Goal: Task Accomplishment & Management: Use online tool/utility

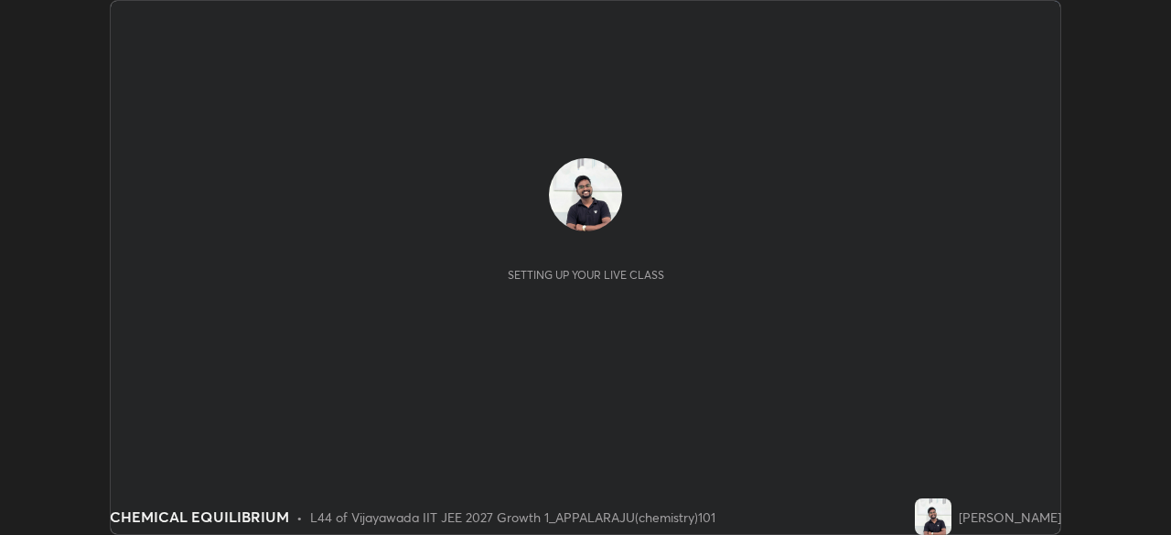
scroll to position [535, 1171]
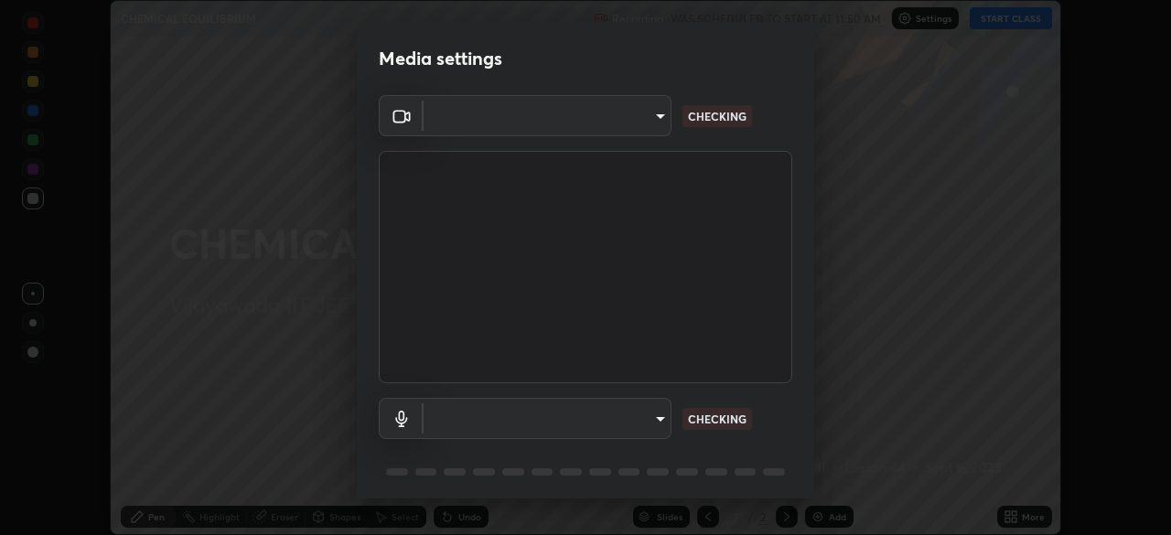
type input "d58fe3fcfc59e4750d52d9201d0ea35a07d3f0dad02a693c86db4369b3c93ba8"
type input "default"
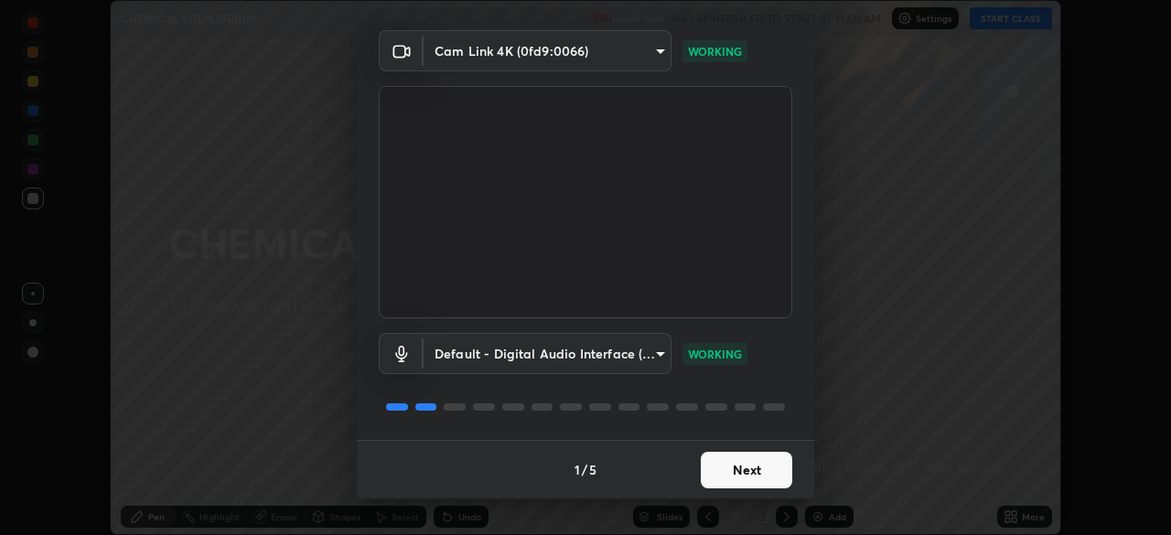
click at [734, 470] on button "Next" at bounding box center [746, 470] width 91 height 37
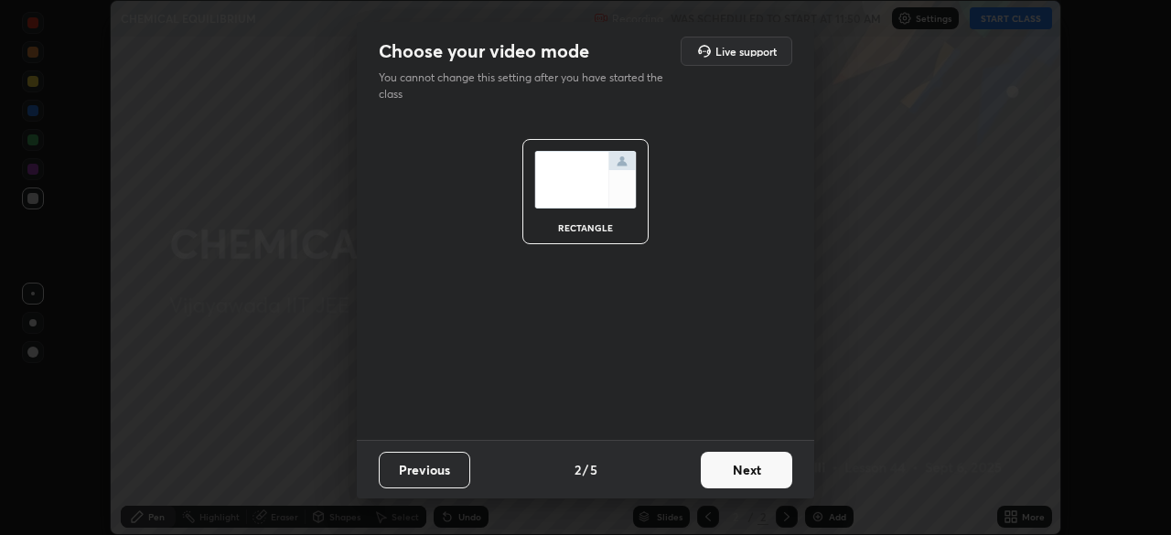
scroll to position [0, 0]
click at [737, 487] on button "Next" at bounding box center [746, 470] width 91 height 37
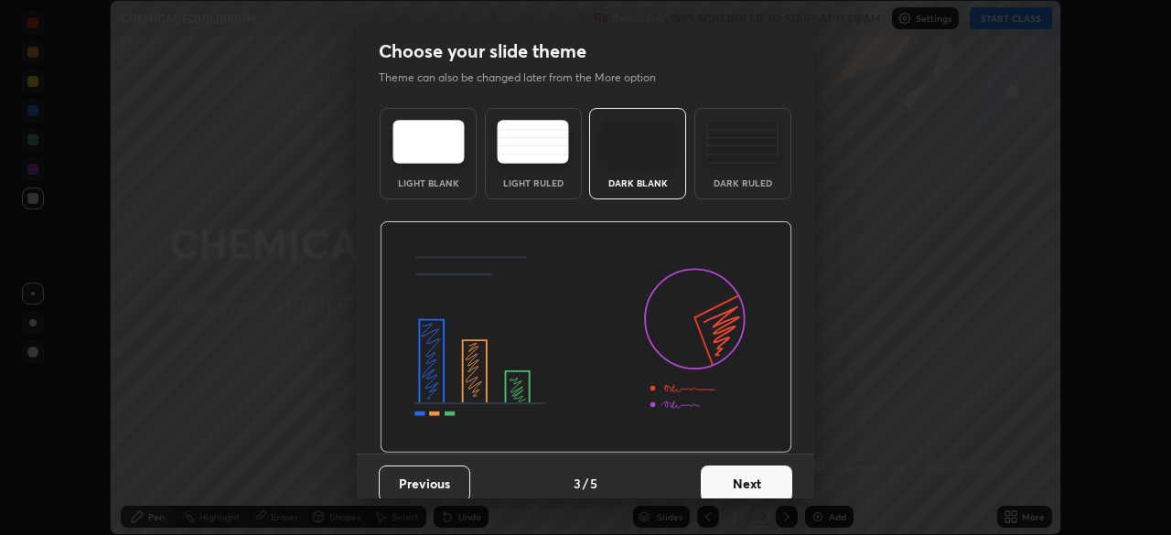
click at [728, 156] on img at bounding box center [742, 142] width 72 height 44
click at [733, 480] on button "Next" at bounding box center [746, 484] width 91 height 37
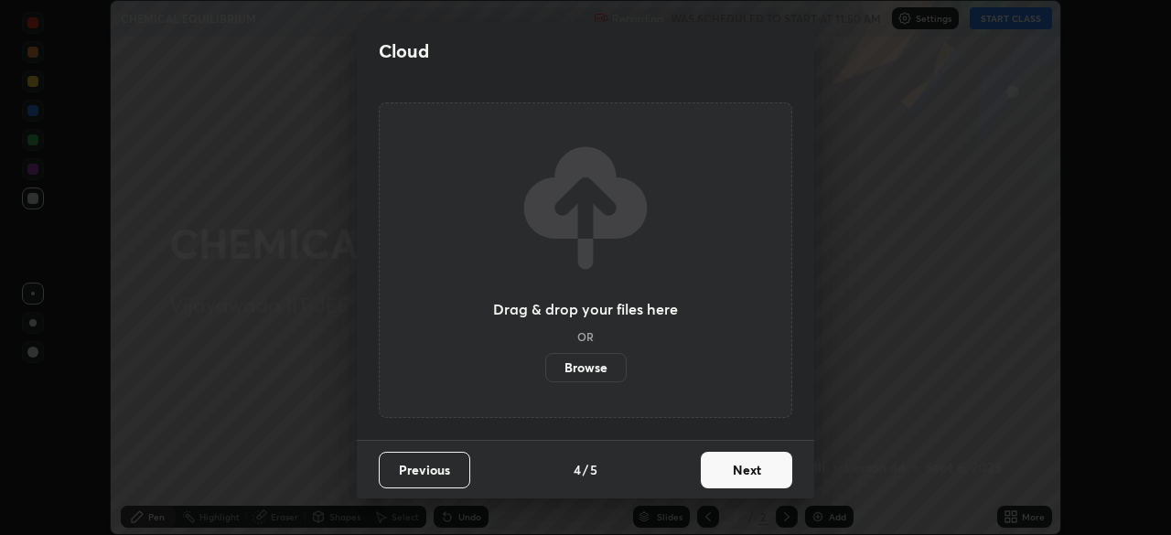
click at [741, 477] on button "Next" at bounding box center [746, 470] width 91 height 37
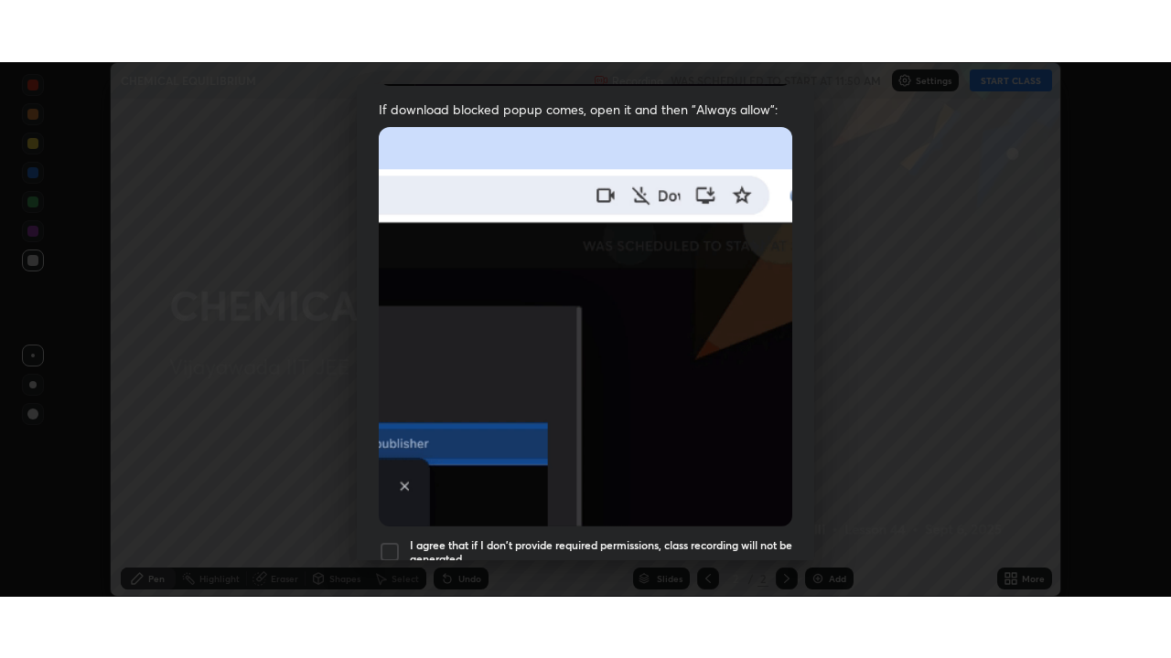
scroll to position [438, 0]
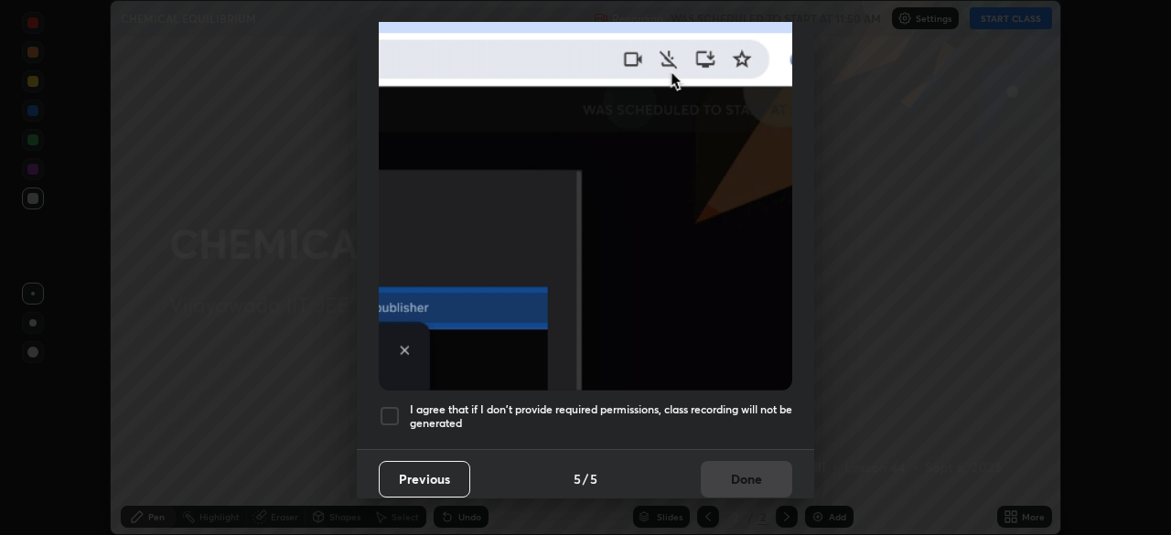
click at [398, 405] on div at bounding box center [390, 416] width 22 height 22
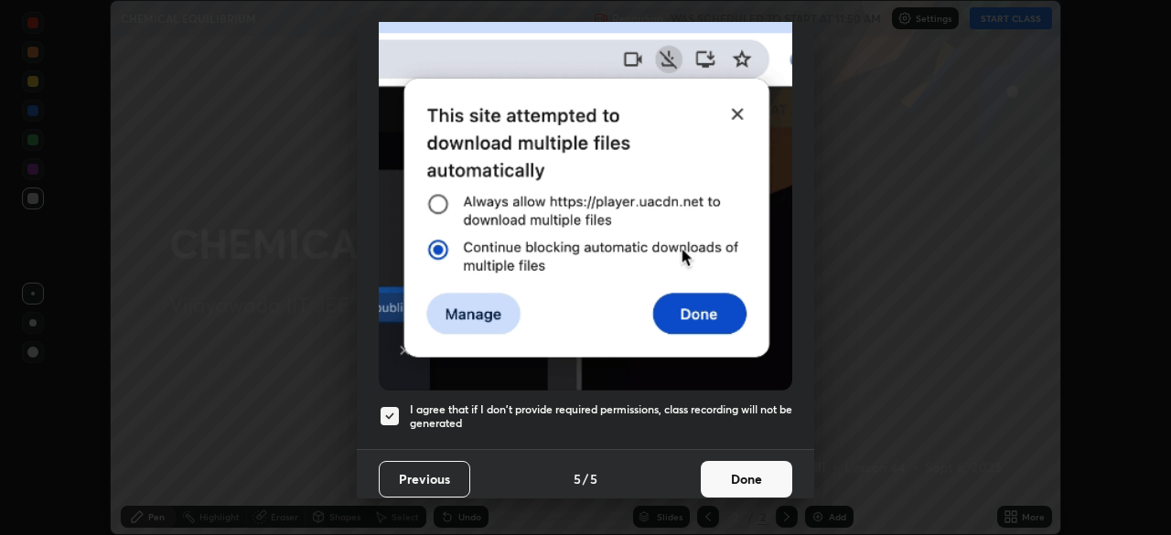
click at [735, 499] on div "Allow automatic downloads Please provide the following download permissions to …" at bounding box center [585, 267] width 1171 height 535
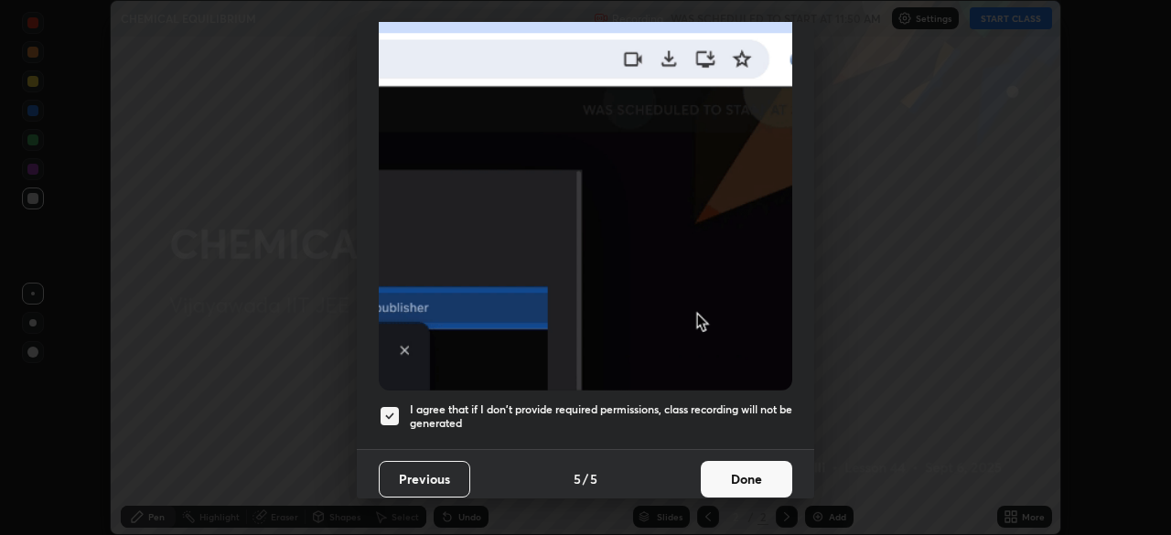
click at [733, 465] on button "Done" at bounding box center [746, 479] width 91 height 37
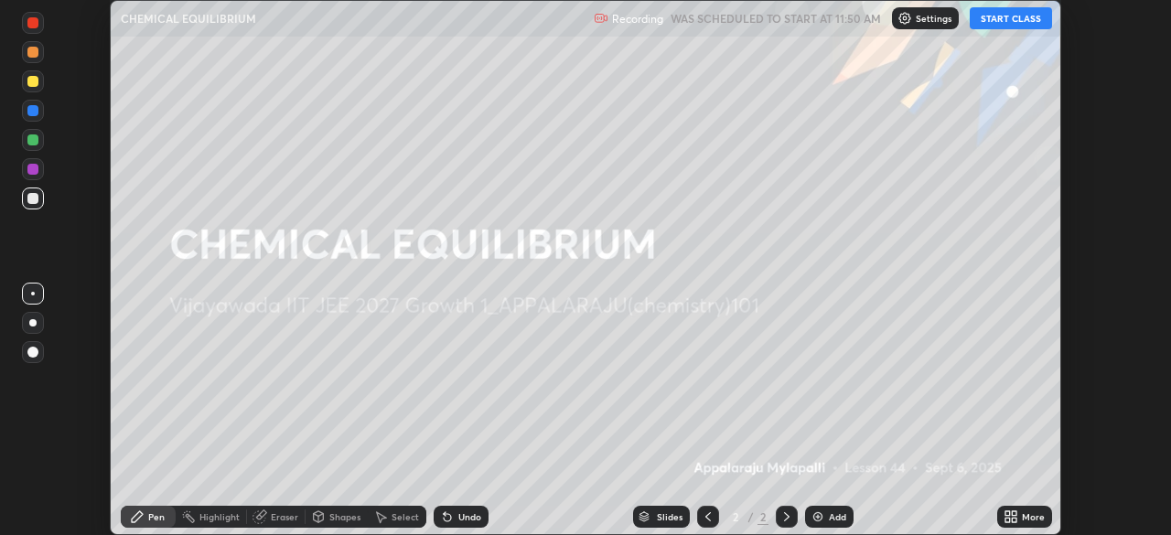
click at [1005, 21] on button "START CLASS" at bounding box center [1010, 18] width 82 height 22
click at [1022, 508] on div "More" at bounding box center [1024, 517] width 55 height 22
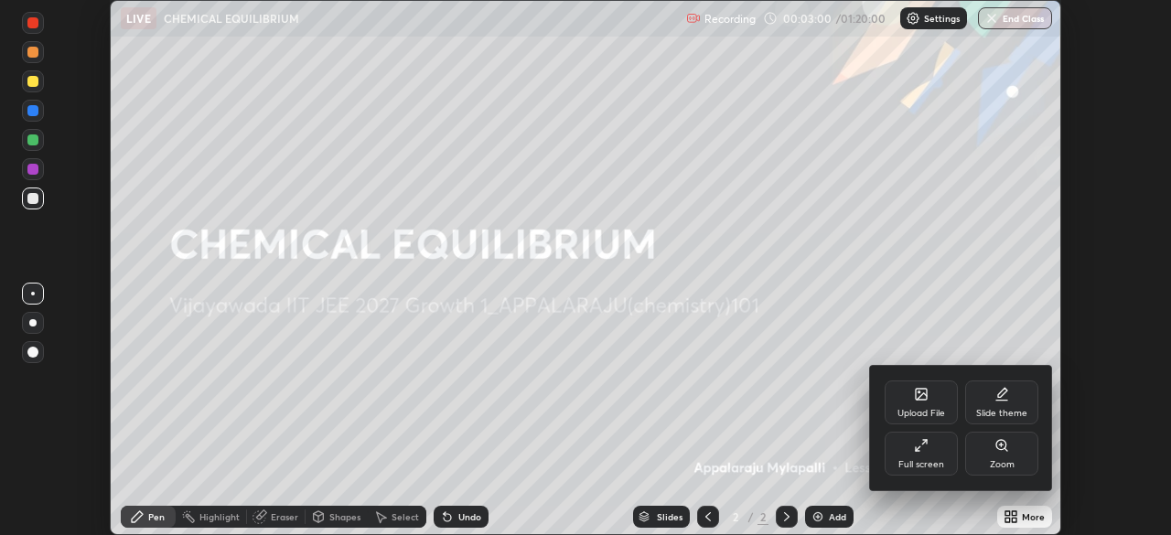
click at [926, 465] on div "Full screen" at bounding box center [921, 464] width 46 height 9
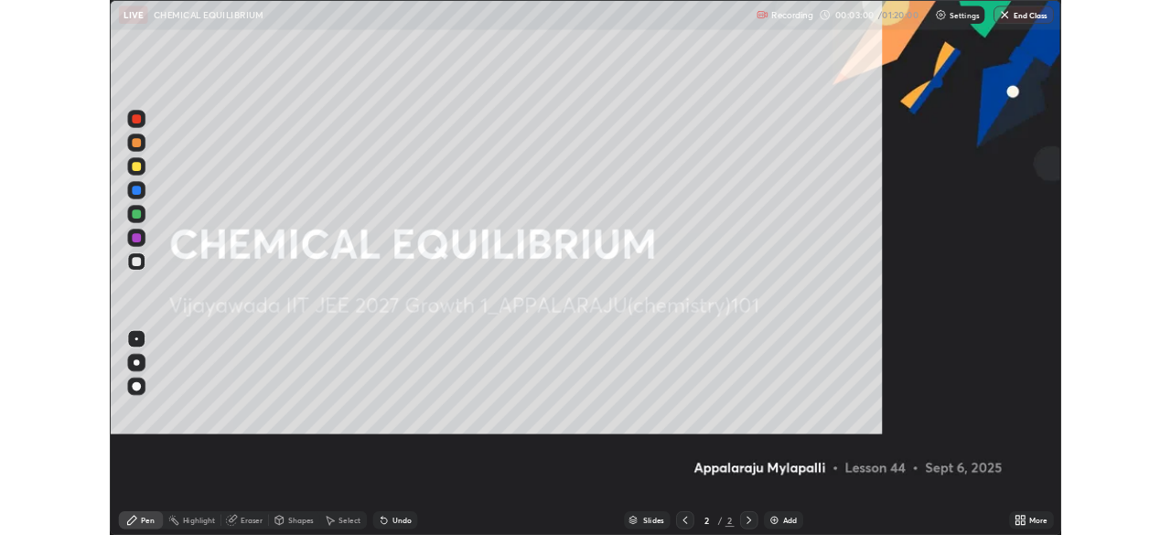
scroll to position [658, 1171]
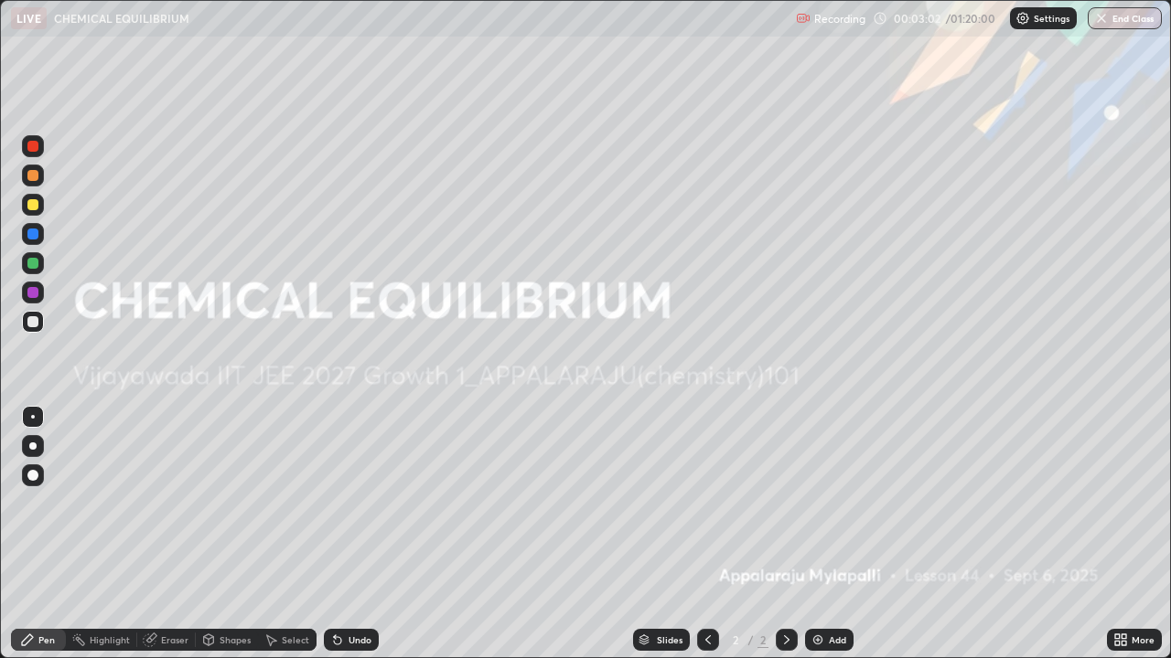
click at [819, 534] on img at bounding box center [817, 640] width 15 height 15
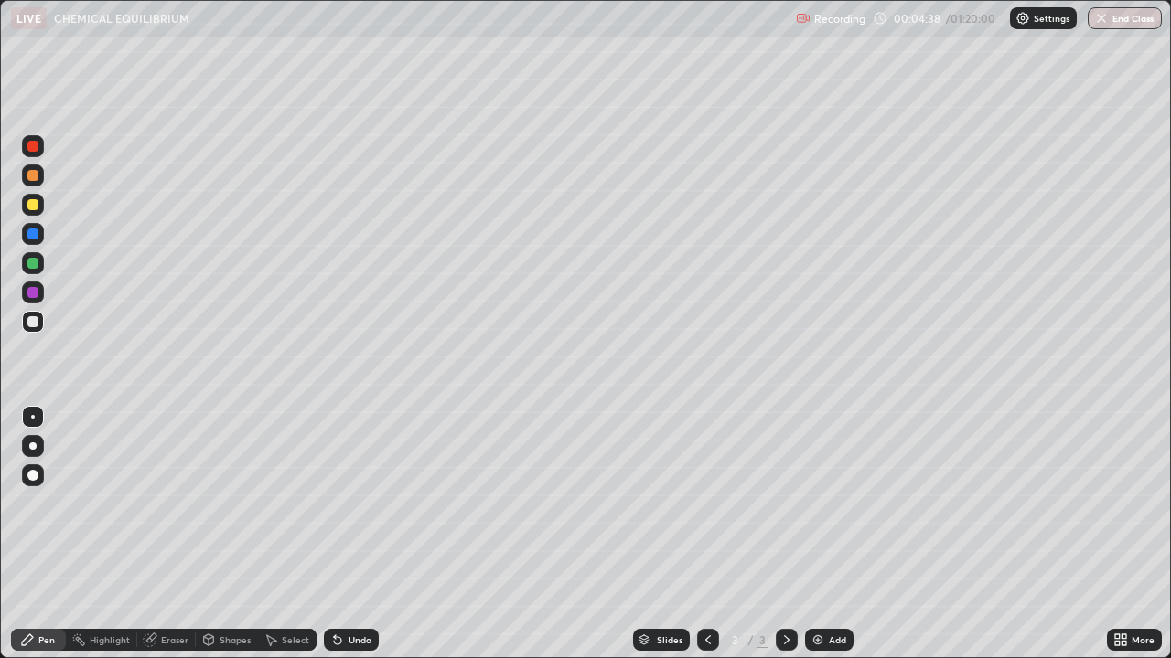
click at [36, 203] on div at bounding box center [32, 204] width 11 height 11
click at [37, 319] on div at bounding box center [32, 321] width 11 height 11
click at [31, 205] on div at bounding box center [32, 204] width 11 height 11
click at [344, 534] on div "Undo" at bounding box center [351, 640] width 55 height 22
click at [356, 534] on div "Undo" at bounding box center [351, 640] width 55 height 22
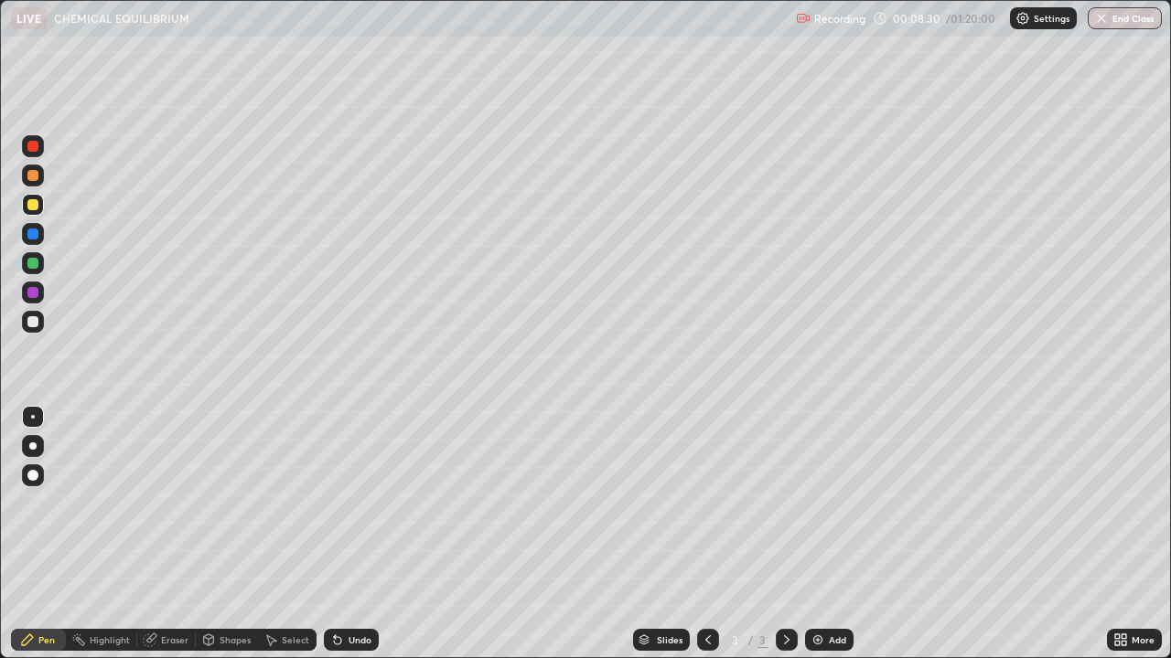
click at [348, 534] on div "Undo" at bounding box center [359, 640] width 23 height 9
click at [166, 534] on div "Eraser" at bounding box center [166, 640] width 59 height 22
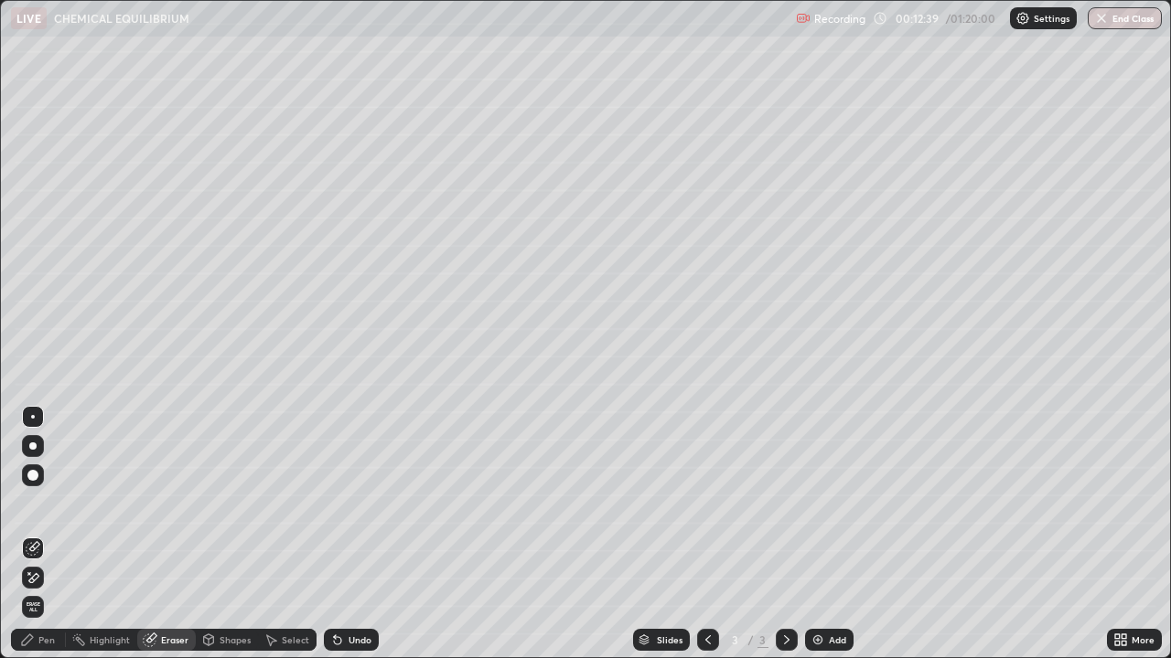
click at [35, 534] on div "Pen" at bounding box center [38, 640] width 55 height 22
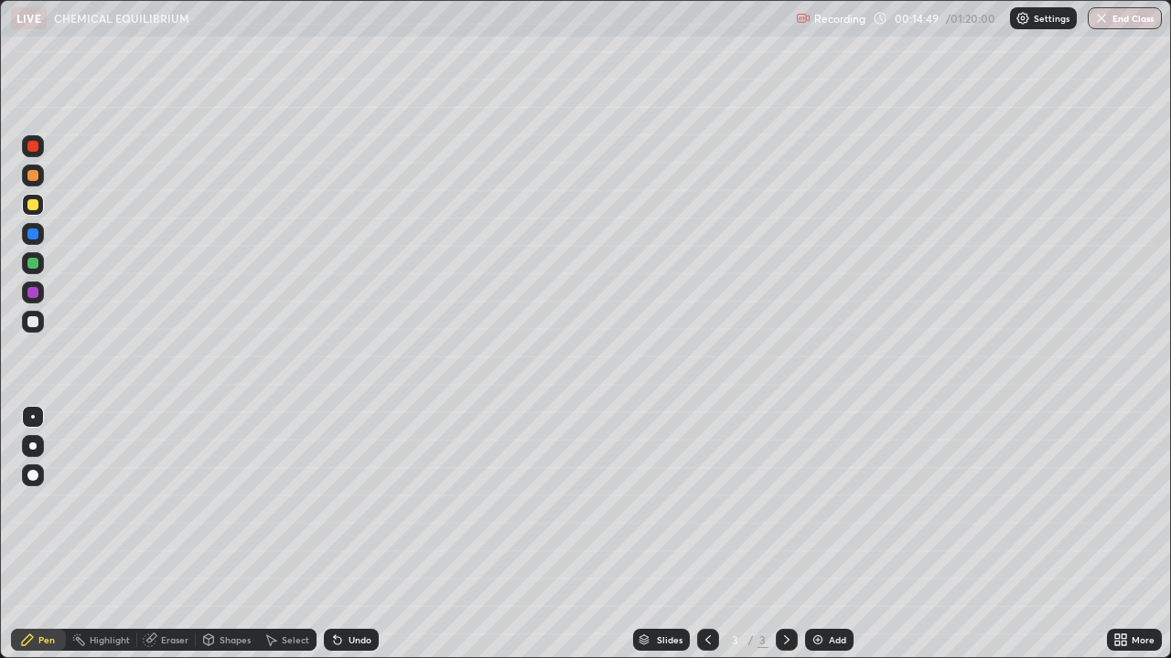
click at [829, 534] on div "Add" at bounding box center [837, 640] width 17 height 9
click at [343, 534] on div "Undo" at bounding box center [351, 640] width 55 height 22
click at [348, 534] on div "Undo" at bounding box center [359, 640] width 23 height 9
click at [342, 534] on div "Undo" at bounding box center [351, 640] width 55 height 22
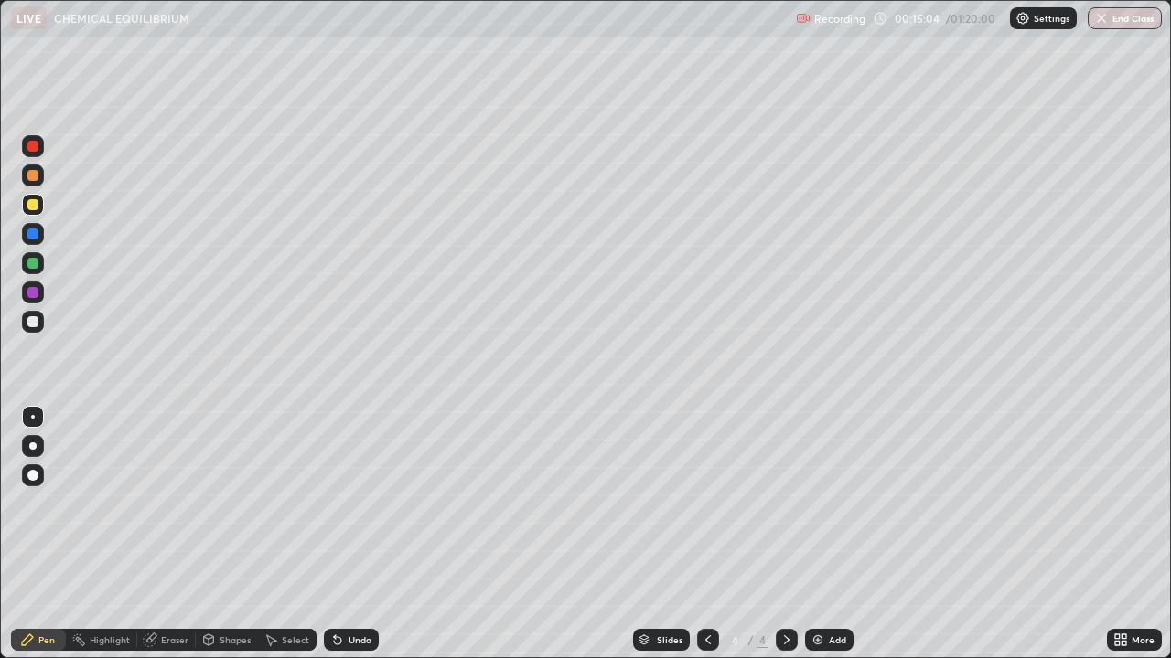
click at [345, 534] on div "Undo" at bounding box center [351, 640] width 55 height 22
click at [172, 534] on div "Eraser" at bounding box center [174, 640] width 27 height 9
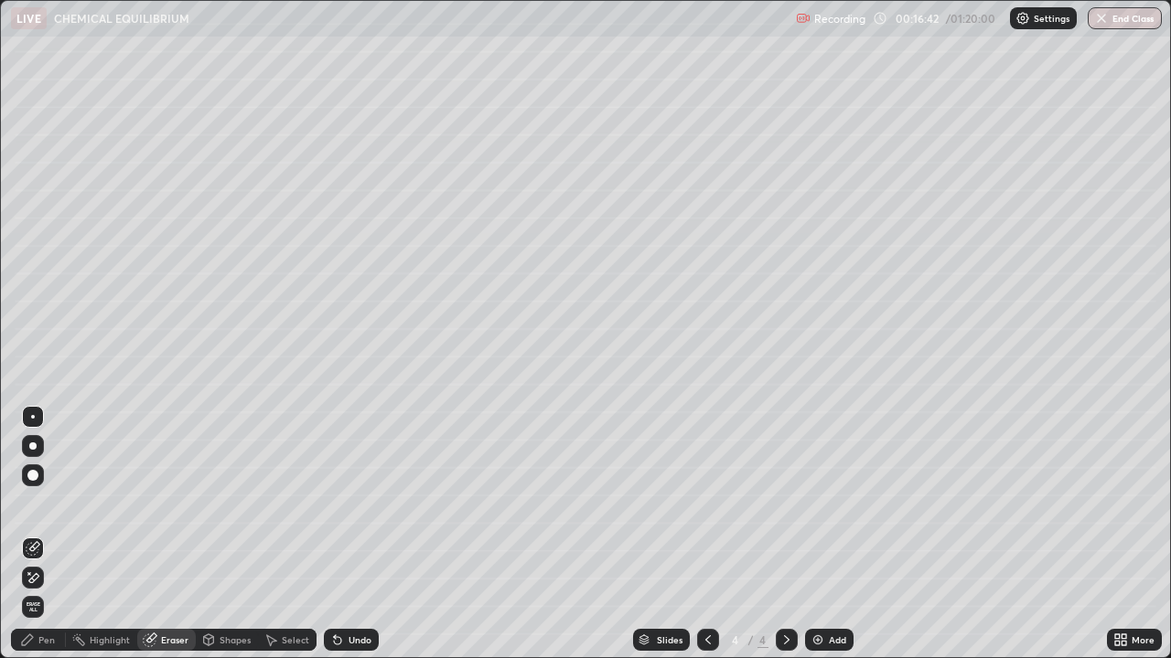
click at [37, 534] on div "Pen" at bounding box center [38, 640] width 55 height 22
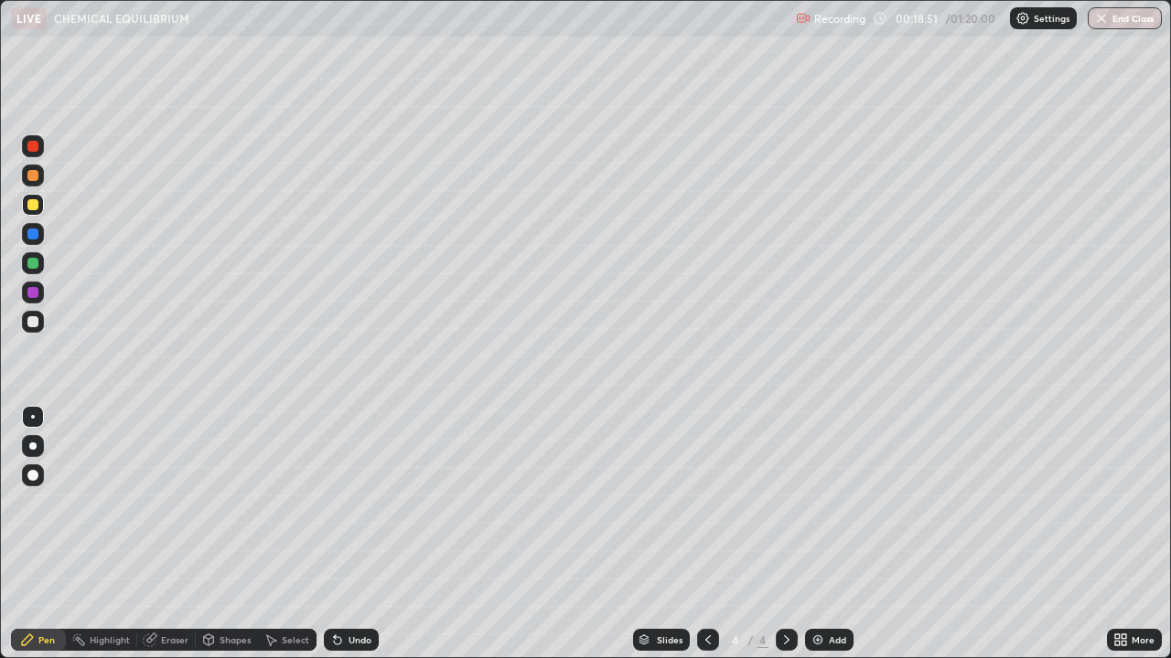
click at [819, 534] on img at bounding box center [817, 640] width 15 height 15
click at [170, 534] on div "Eraser" at bounding box center [166, 640] width 59 height 22
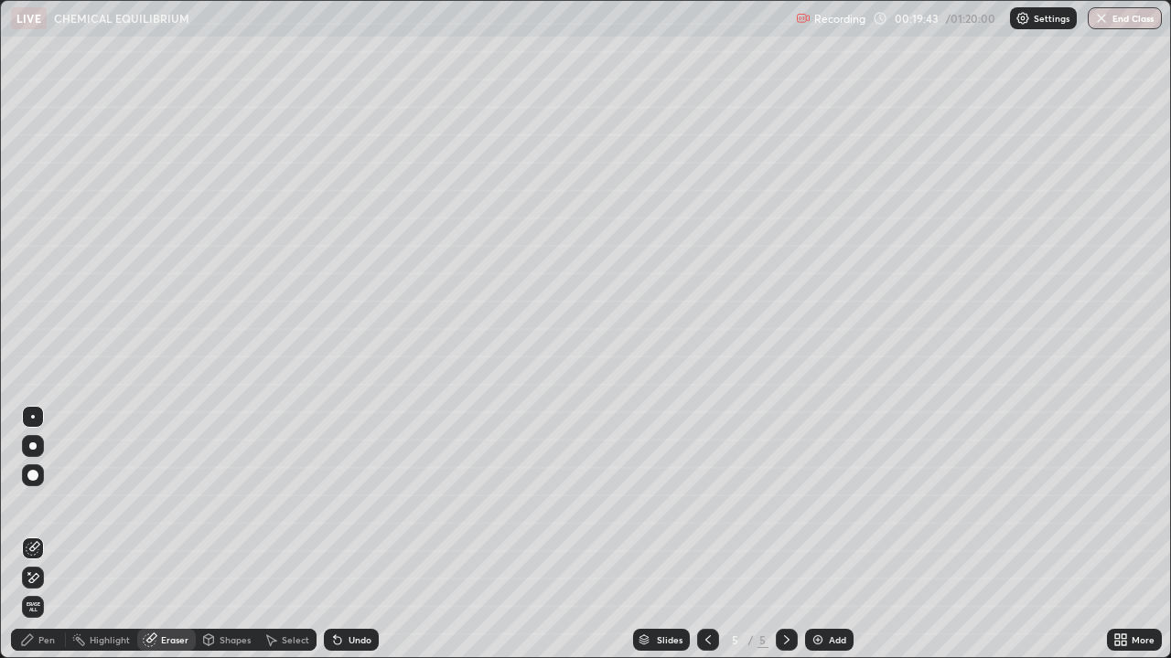
click at [41, 534] on div "Pen" at bounding box center [46, 640] width 16 height 9
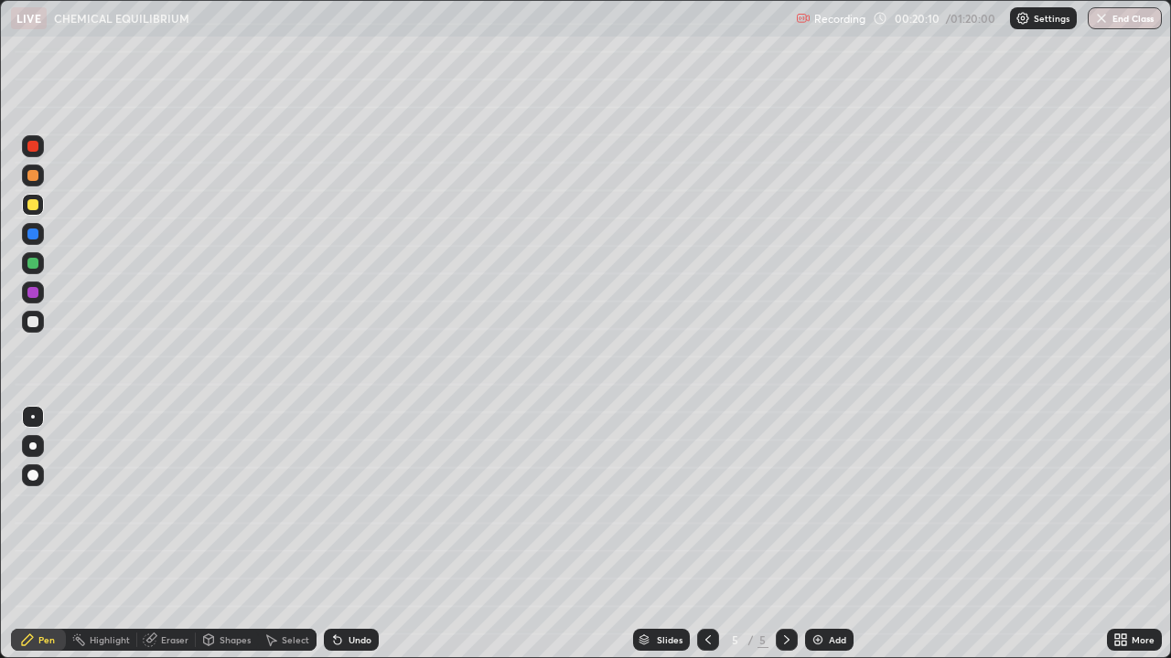
click at [36, 323] on div at bounding box center [32, 321] width 11 height 11
click at [31, 201] on div at bounding box center [32, 204] width 11 height 11
click at [348, 534] on div "Undo" at bounding box center [359, 640] width 23 height 9
click at [357, 534] on div "Undo" at bounding box center [351, 640] width 55 height 22
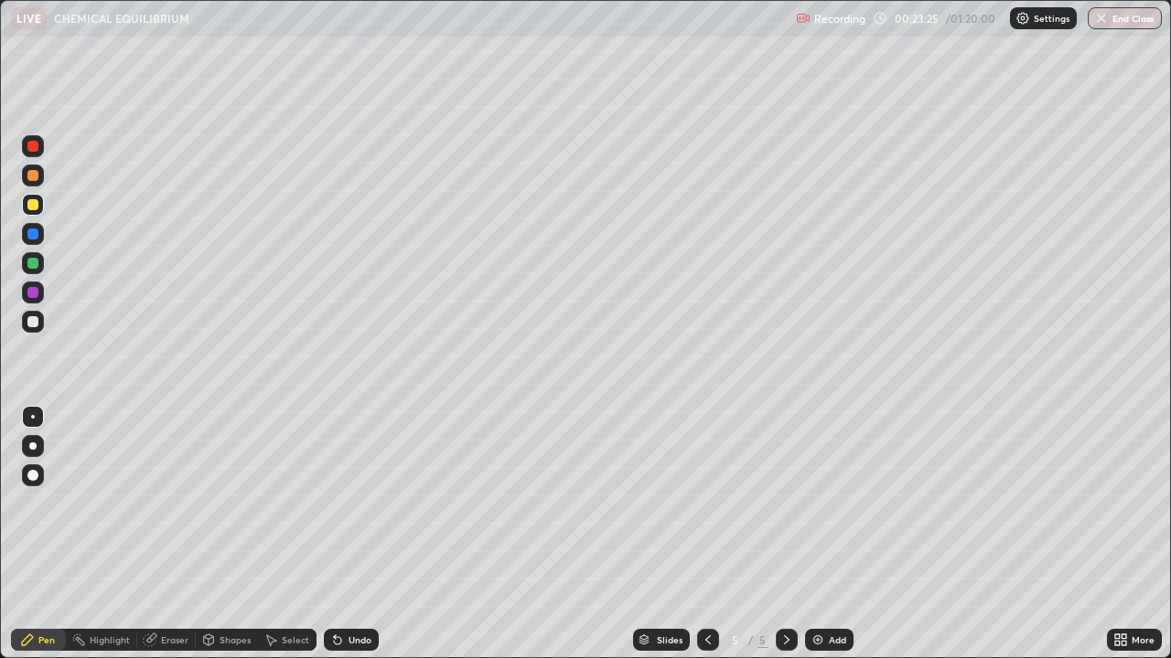
click at [358, 534] on div "Undo" at bounding box center [351, 640] width 55 height 22
click at [358, 534] on div "Undo" at bounding box center [359, 640] width 23 height 9
click at [355, 534] on div "Undo" at bounding box center [359, 640] width 23 height 9
click at [352, 534] on div "Undo" at bounding box center [359, 640] width 23 height 9
click at [356, 534] on div "Undo" at bounding box center [359, 640] width 23 height 9
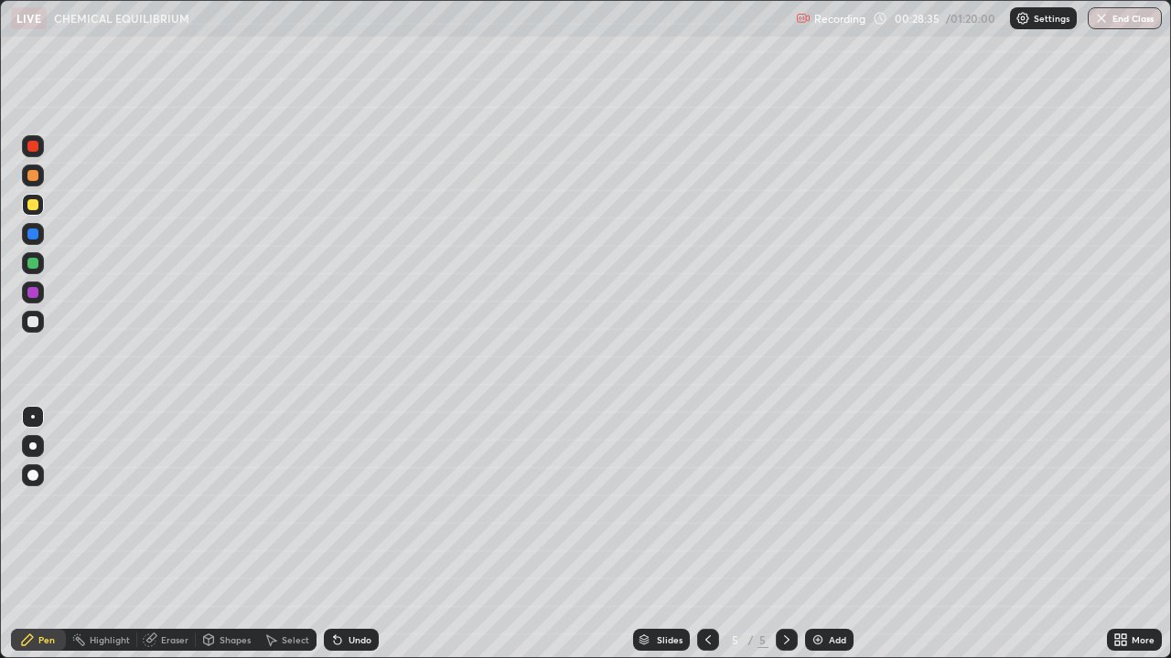
click at [351, 534] on div "Undo" at bounding box center [359, 640] width 23 height 9
click at [348, 534] on div "Undo" at bounding box center [359, 640] width 23 height 9
click at [351, 534] on div "Undo" at bounding box center [359, 640] width 23 height 9
click at [353, 534] on div "Undo" at bounding box center [351, 640] width 55 height 22
click at [354, 534] on div "Undo" at bounding box center [359, 640] width 23 height 9
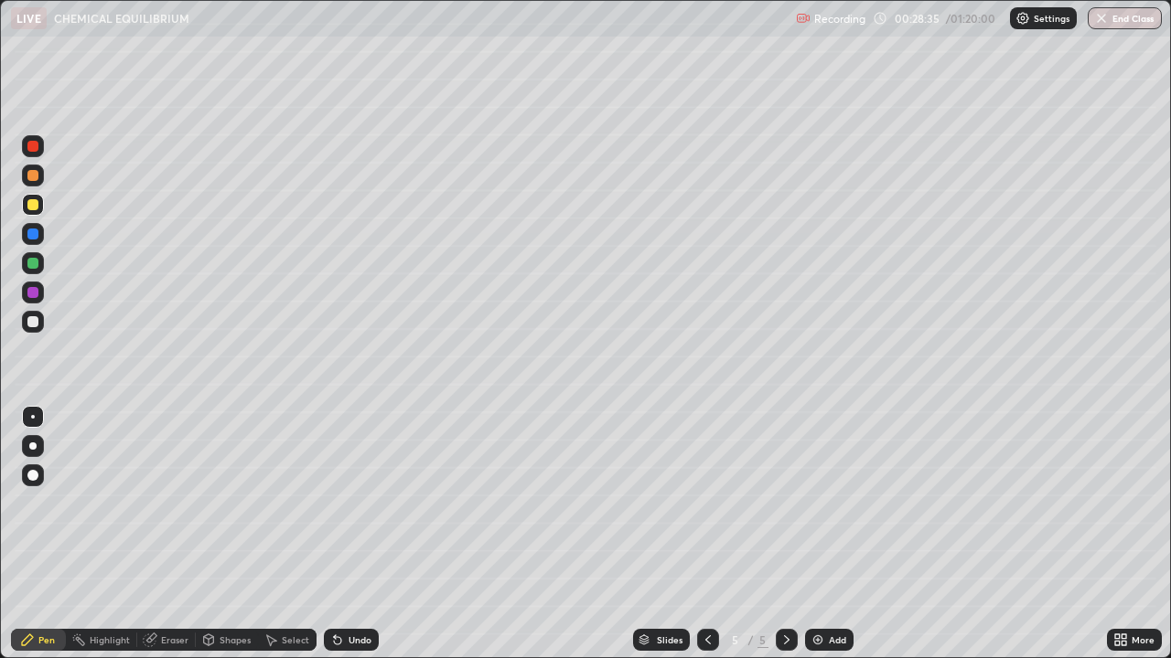
click at [353, 534] on div "Undo" at bounding box center [359, 640] width 23 height 9
click at [358, 534] on div "Undo" at bounding box center [359, 640] width 23 height 9
click at [353, 534] on div "Undo" at bounding box center [351, 640] width 55 height 22
click at [355, 534] on div "Undo" at bounding box center [351, 640] width 55 height 22
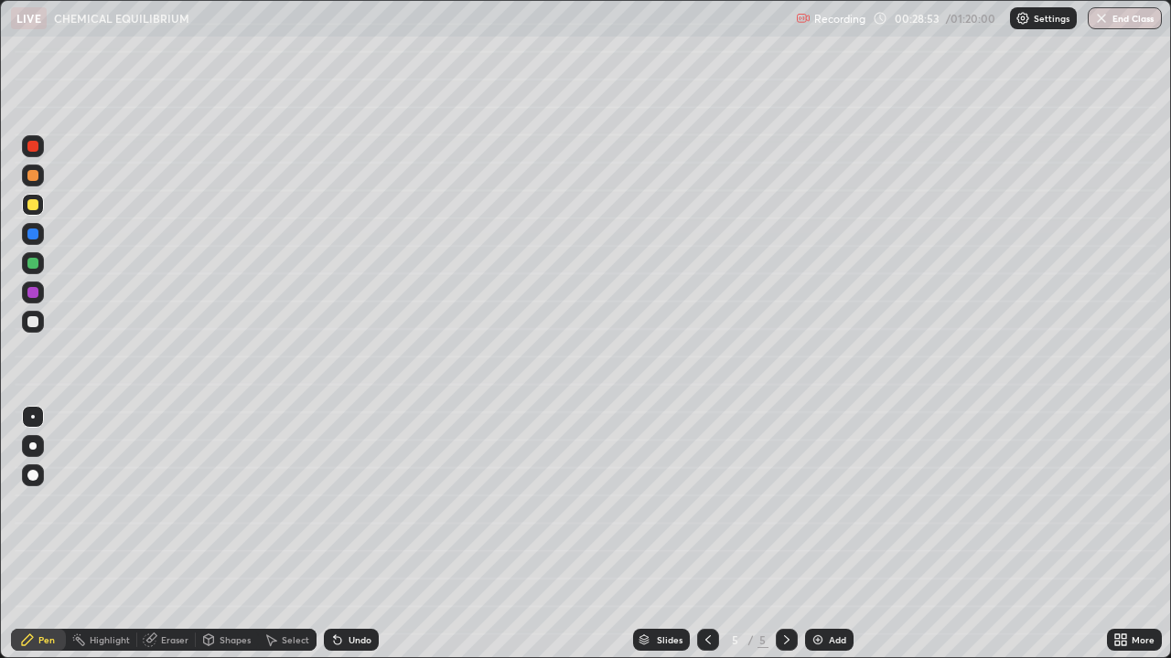
click at [350, 534] on div "Undo" at bounding box center [351, 640] width 55 height 22
click at [349, 534] on div "Undo" at bounding box center [359, 640] width 23 height 9
click at [358, 534] on div "Undo" at bounding box center [351, 640] width 55 height 22
click at [358, 534] on div "Undo" at bounding box center [359, 640] width 23 height 9
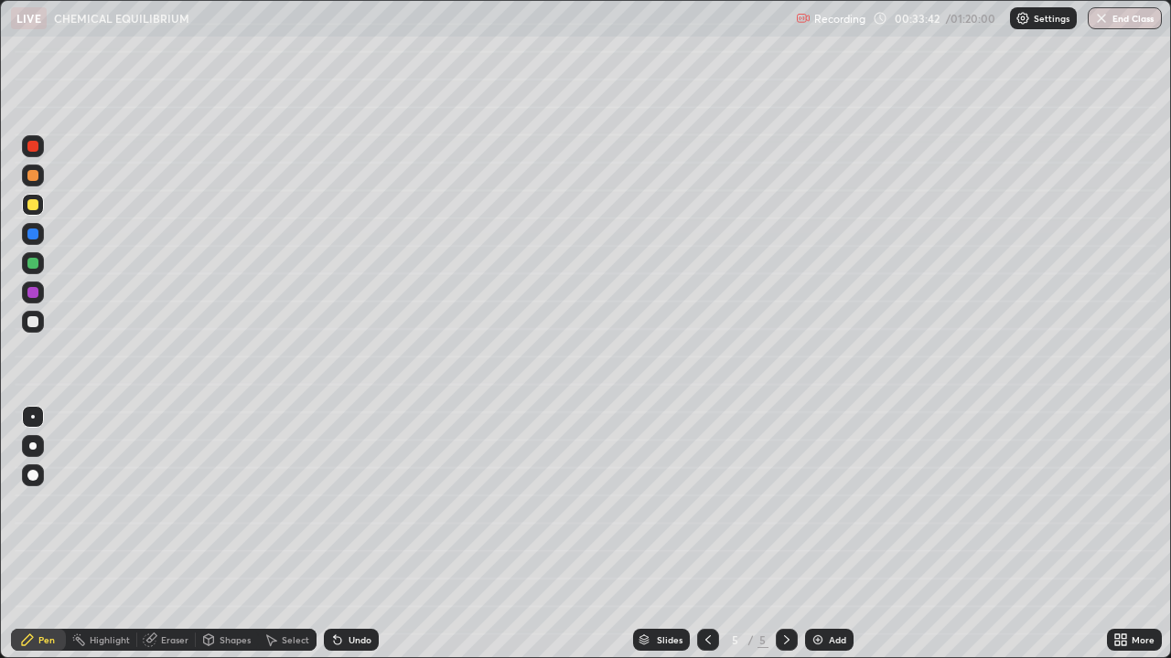
click at [842, 534] on div "Add" at bounding box center [837, 640] width 17 height 9
click at [826, 534] on div "Add" at bounding box center [829, 640] width 48 height 22
click at [335, 534] on icon at bounding box center [337, 640] width 7 height 7
click at [343, 534] on div "Undo" at bounding box center [351, 640] width 55 height 22
click at [354, 534] on div "Undo" at bounding box center [359, 640] width 23 height 9
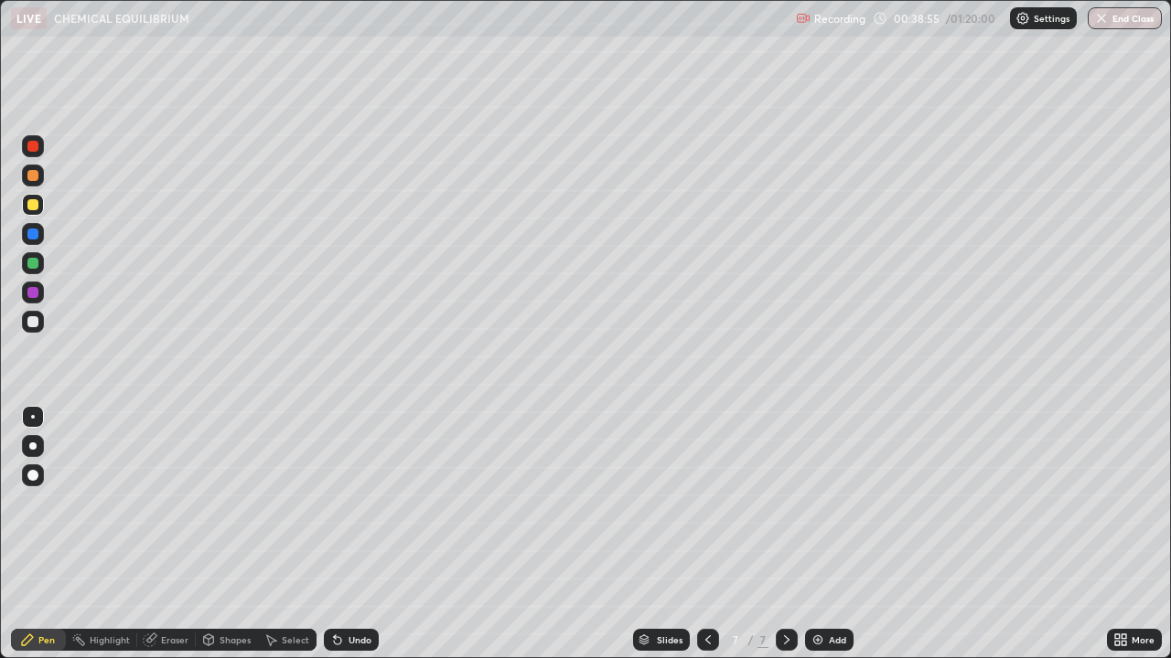
click at [344, 534] on div "Undo" at bounding box center [351, 640] width 55 height 22
click at [341, 534] on icon at bounding box center [337, 640] width 15 height 15
click at [338, 534] on icon at bounding box center [337, 640] width 7 height 7
click at [343, 534] on div "Undo" at bounding box center [351, 640] width 55 height 22
click at [357, 534] on div "Undo" at bounding box center [359, 640] width 23 height 9
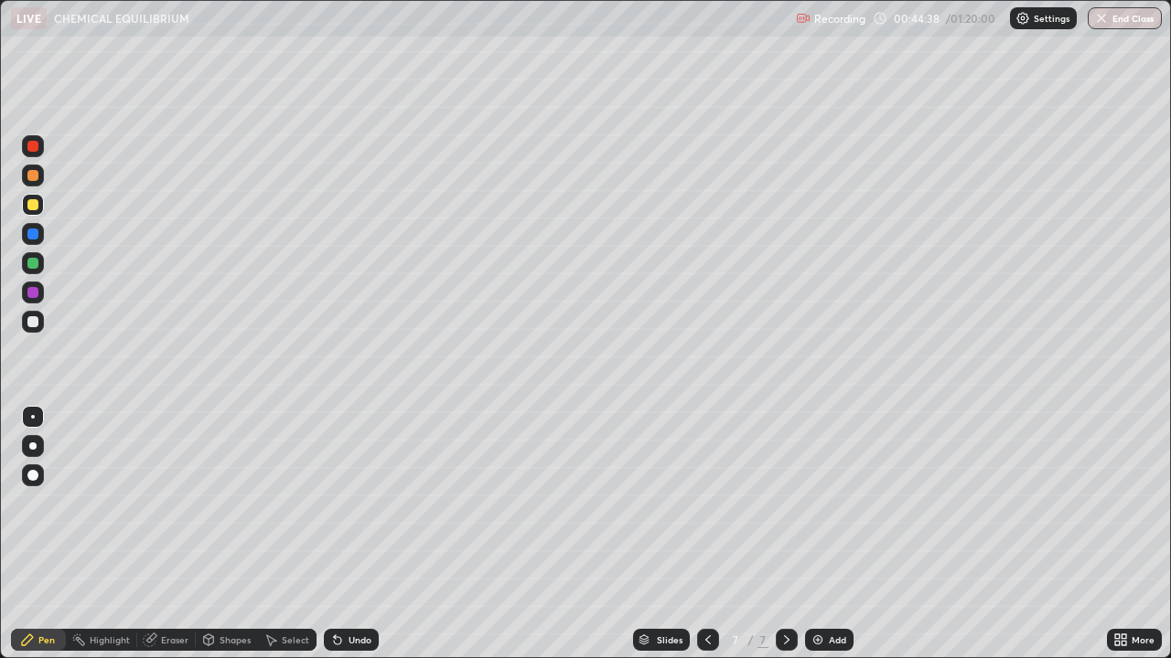
click at [352, 534] on div "Undo" at bounding box center [359, 640] width 23 height 9
click at [349, 534] on div "Undo" at bounding box center [359, 640] width 23 height 9
click at [348, 534] on div "Undo" at bounding box center [359, 640] width 23 height 9
click at [355, 534] on div "Undo" at bounding box center [359, 640] width 23 height 9
click at [173, 534] on div "Eraser" at bounding box center [174, 640] width 27 height 9
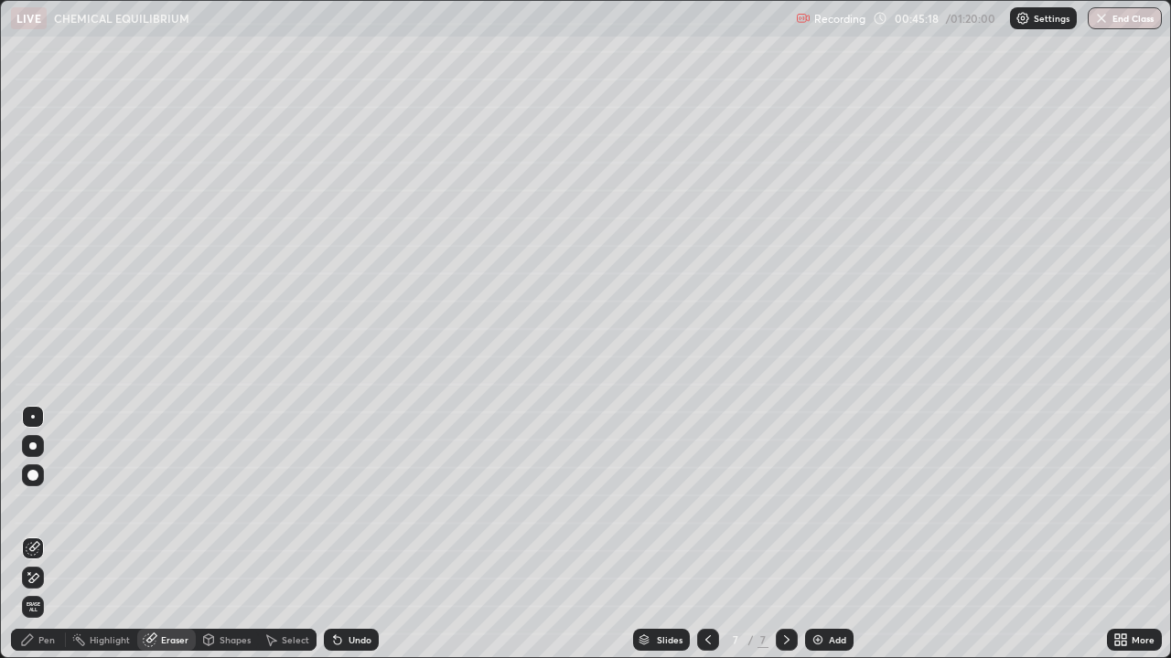
click at [48, 534] on div "Pen" at bounding box center [46, 640] width 16 height 9
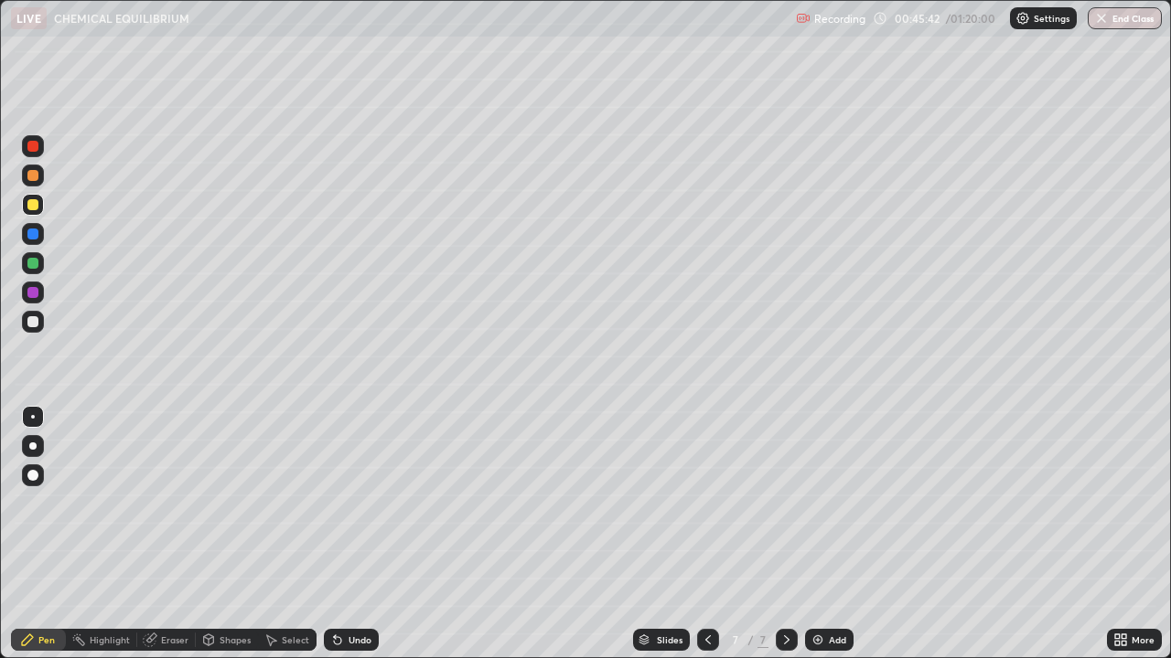
click at [34, 322] on div at bounding box center [32, 321] width 11 height 11
click at [837, 534] on div "Add" at bounding box center [837, 640] width 17 height 9
click at [342, 534] on icon at bounding box center [337, 640] width 15 height 15
click at [35, 206] on div at bounding box center [32, 204] width 11 height 11
click at [353, 534] on div "Undo" at bounding box center [359, 640] width 23 height 9
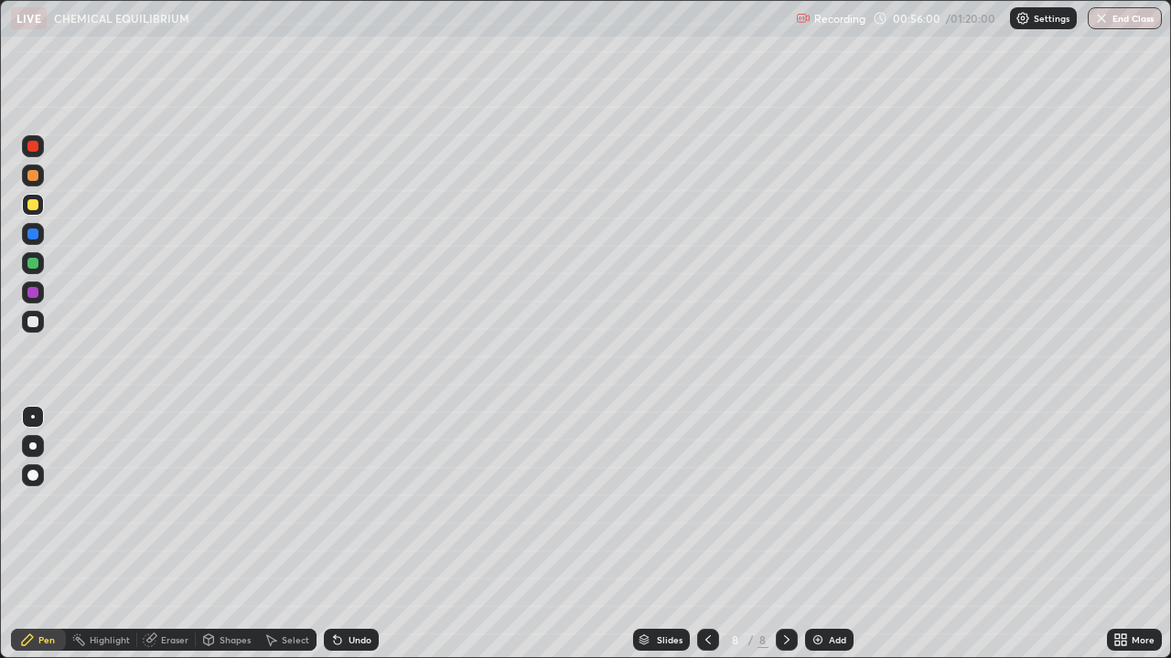
click at [353, 534] on div "Undo" at bounding box center [359, 640] width 23 height 9
click at [355, 534] on div "Undo" at bounding box center [359, 640] width 23 height 9
click at [351, 534] on div "Undo" at bounding box center [359, 640] width 23 height 9
click at [348, 534] on div "Undo" at bounding box center [359, 640] width 23 height 9
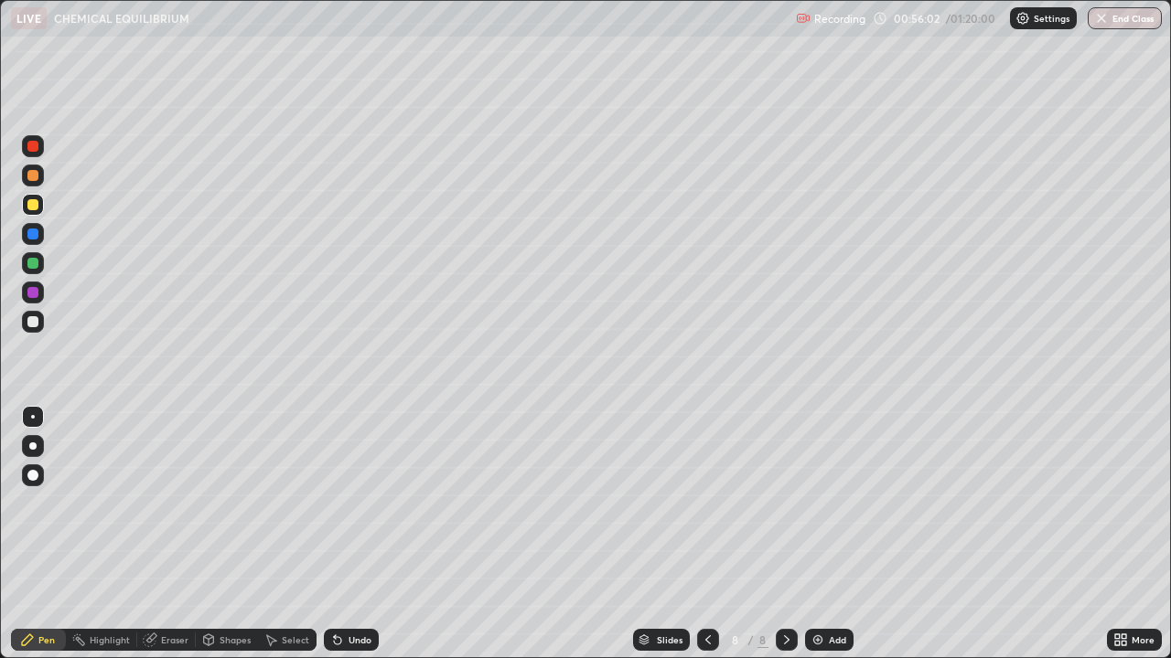
click at [348, 534] on div "Undo" at bounding box center [359, 640] width 23 height 9
click at [352, 534] on div "Undo" at bounding box center [359, 640] width 23 height 9
click at [348, 534] on div "Undo" at bounding box center [359, 640] width 23 height 9
click at [352, 534] on div "Undo" at bounding box center [351, 640] width 55 height 22
click at [351, 534] on div "Undo" at bounding box center [359, 640] width 23 height 9
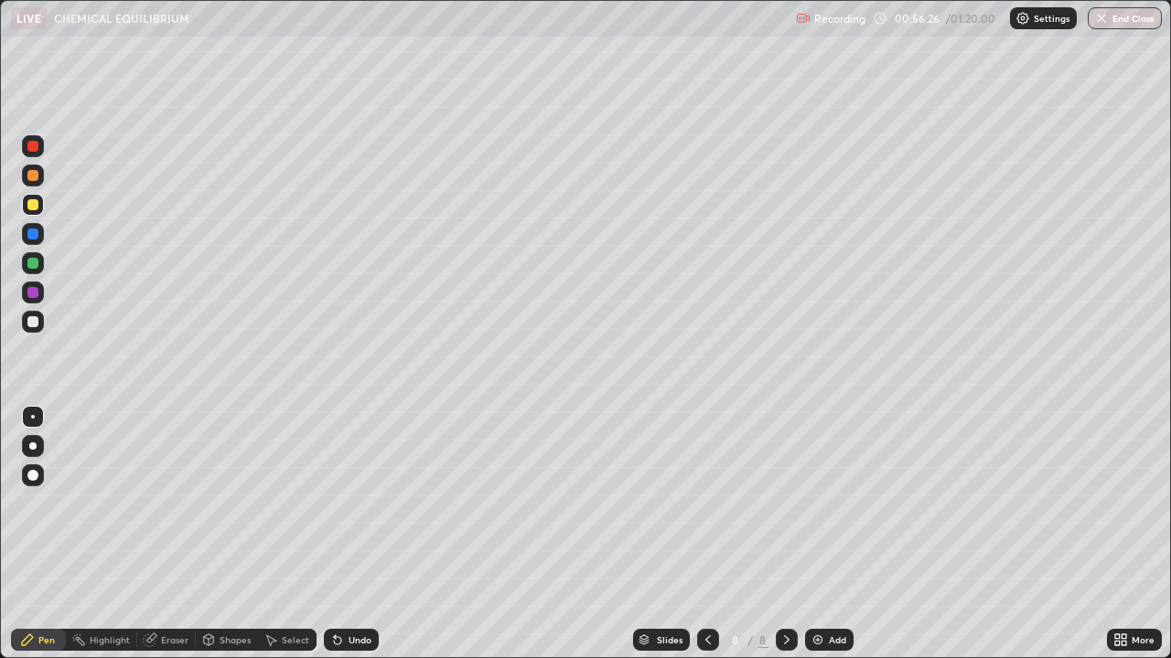
click at [351, 534] on div "Undo" at bounding box center [359, 640] width 23 height 9
click at [352, 534] on div "Undo" at bounding box center [359, 640] width 23 height 9
click at [355, 534] on div "Undo" at bounding box center [359, 640] width 23 height 9
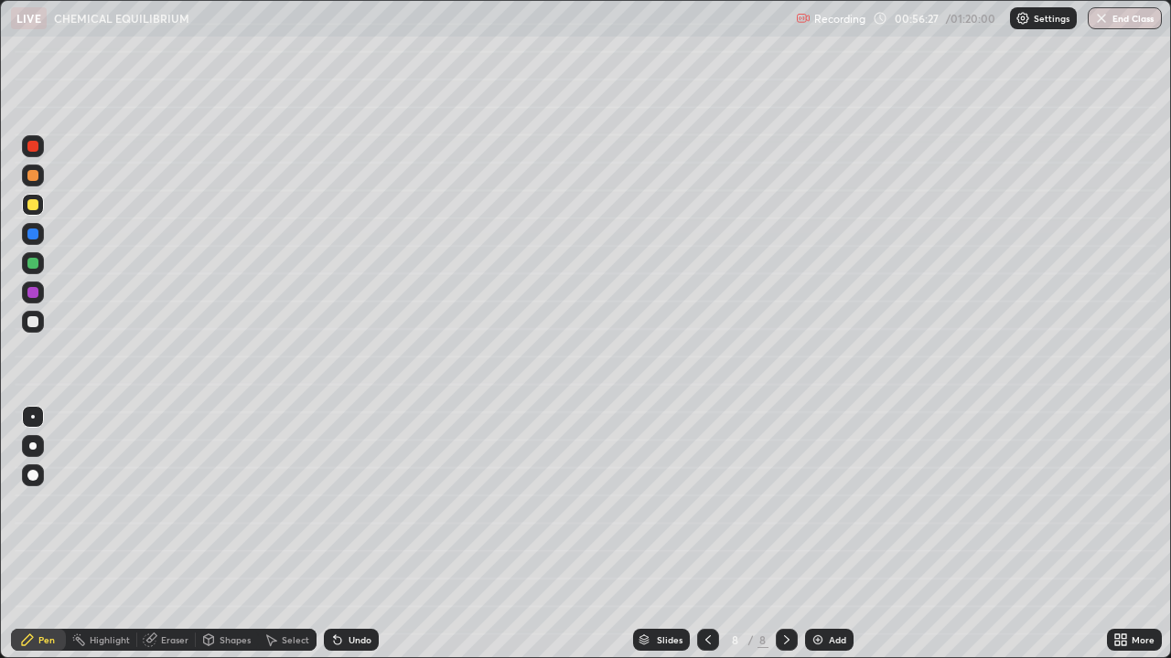
click at [354, 534] on div "Undo" at bounding box center [359, 640] width 23 height 9
click at [350, 534] on div "Undo" at bounding box center [359, 640] width 23 height 9
click at [172, 534] on div "Eraser" at bounding box center [174, 640] width 27 height 9
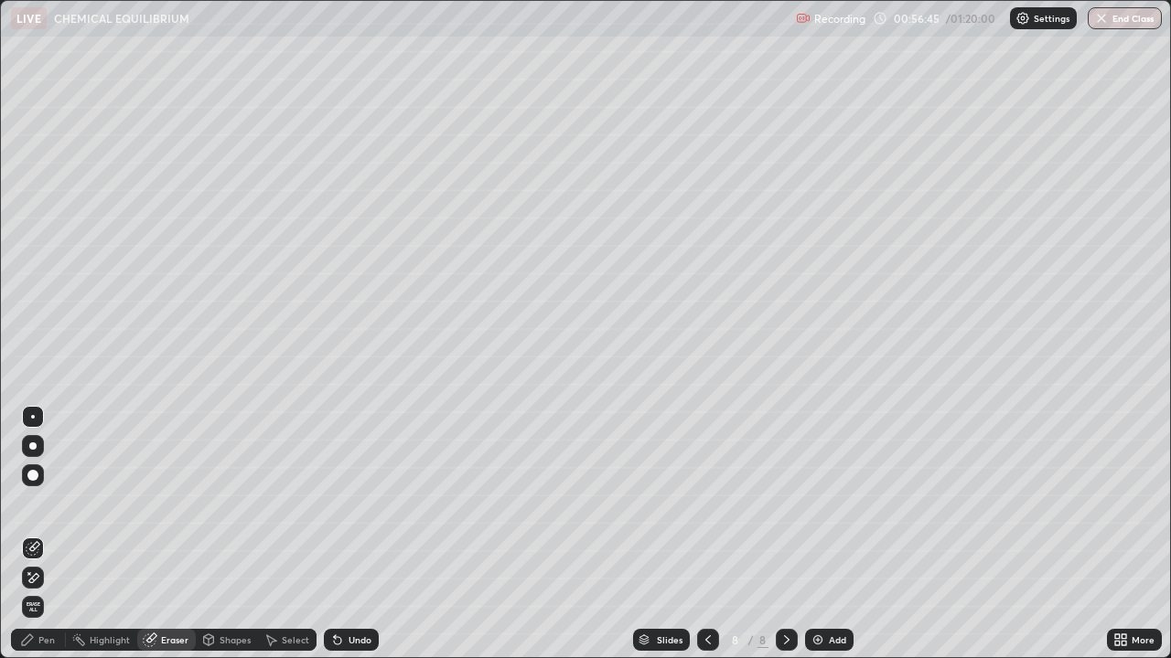
click at [47, 534] on div "Pen" at bounding box center [46, 640] width 16 height 9
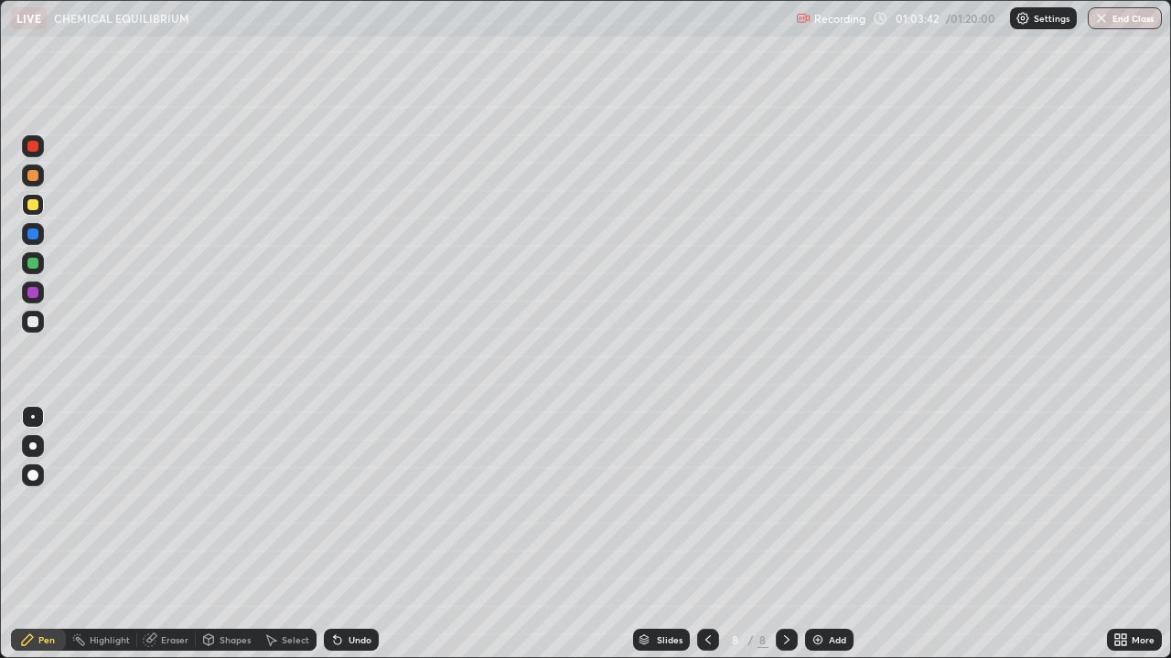
click at [837, 534] on div "Add" at bounding box center [837, 640] width 17 height 9
click at [706, 534] on icon at bounding box center [708, 640] width 15 height 15
click at [812, 534] on img at bounding box center [817, 640] width 15 height 15
click at [706, 534] on icon at bounding box center [707, 640] width 15 height 15
click at [785, 534] on div at bounding box center [787, 640] width 22 height 22
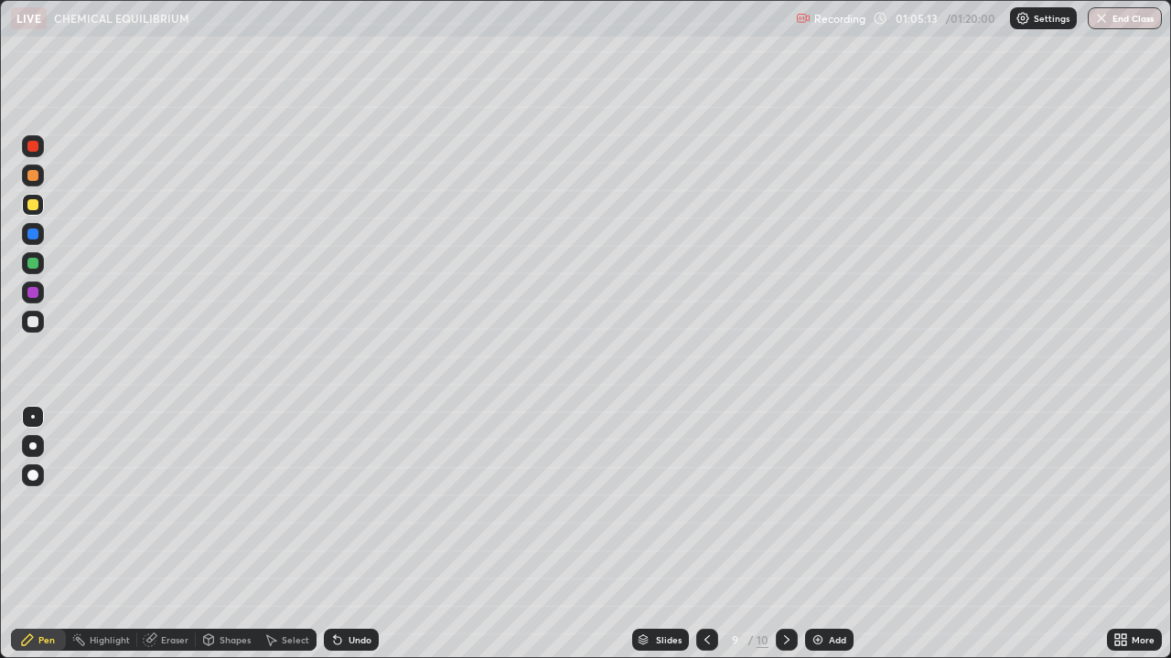
click at [785, 534] on icon at bounding box center [786, 640] width 15 height 15
click at [351, 534] on div "Undo" at bounding box center [359, 640] width 23 height 9
click at [348, 534] on div "Undo" at bounding box center [359, 640] width 23 height 9
click at [343, 534] on div "Undo" at bounding box center [351, 640] width 55 height 22
click at [829, 534] on div "Add" at bounding box center [837, 640] width 17 height 9
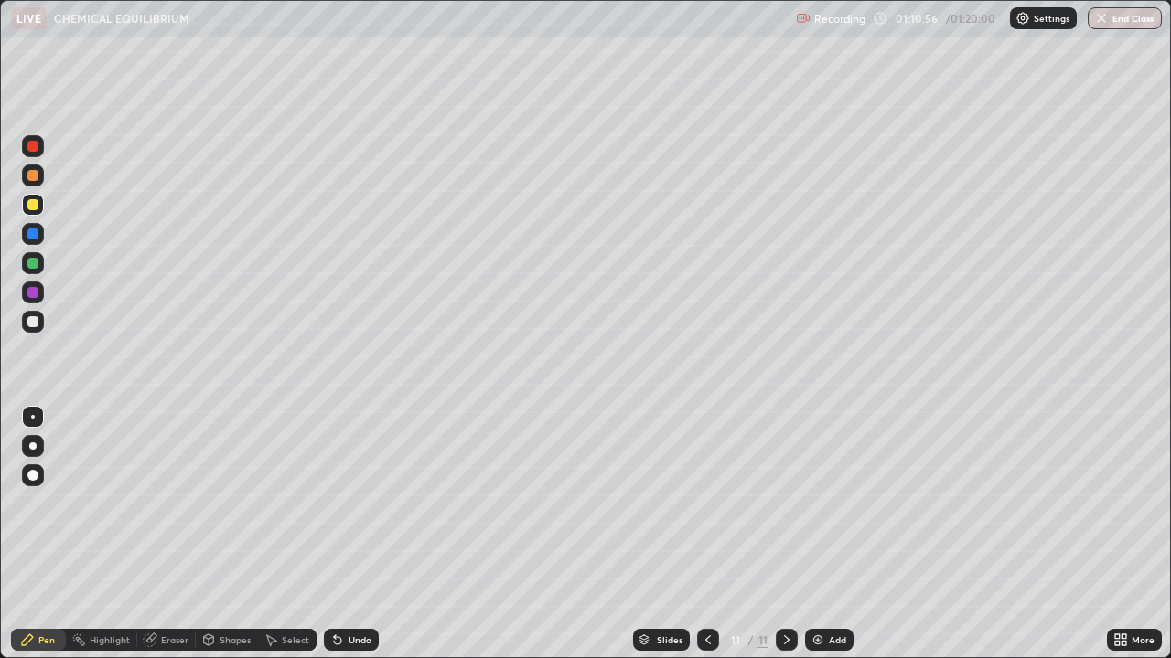
click at [706, 534] on icon at bounding box center [708, 640] width 15 height 15
click at [829, 534] on div "Add" at bounding box center [829, 640] width 48 height 22
click at [351, 534] on div "Undo" at bounding box center [359, 640] width 23 height 9
click at [350, 534] on div "Undo" at bounding box center [351, 640] width 55 height 22
click at [35, 475] on div at bounding box center [32, 475] width 11 height 11
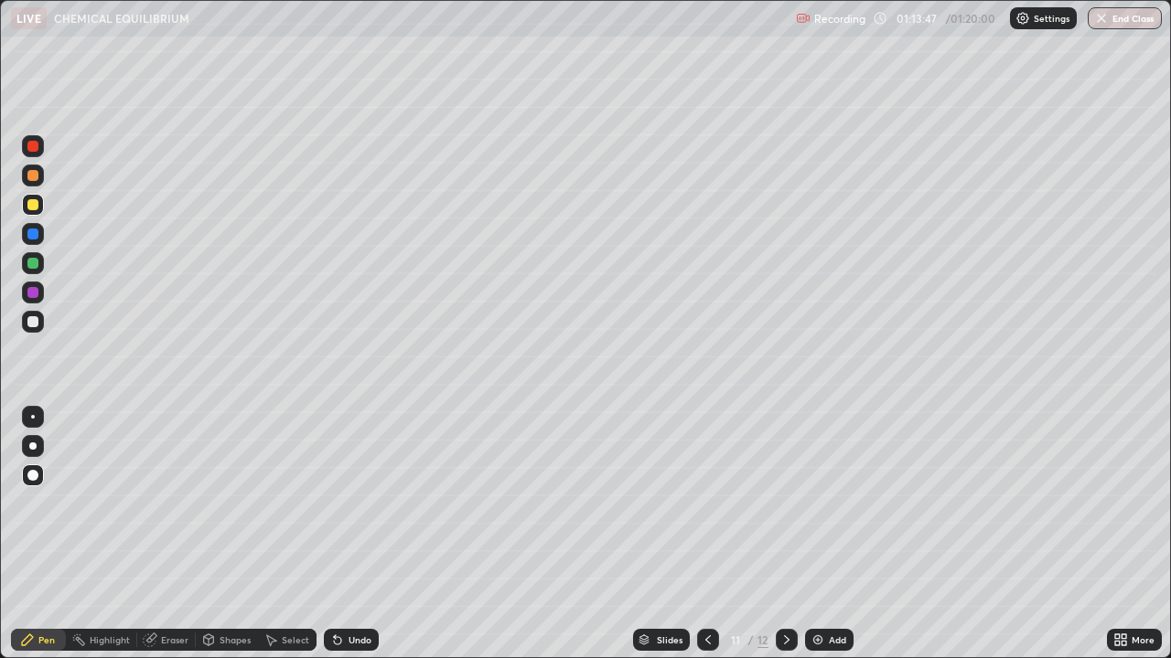
click at [35, 318] on div at bounding box center [32, 321] width 11 height 11
click at [33, 417] on div at bounding box center [33, 417] width 4 height 4
click at [345, 534] on div "Undo" at bounding box center [351, 640] width 55 height 22
click at [348, 534] on div "Undo" at bounding box center [359, 640] width 23 height 9
click at [354, 534] on div "Undo" at bounding box center [359, 640] width 23 height 9
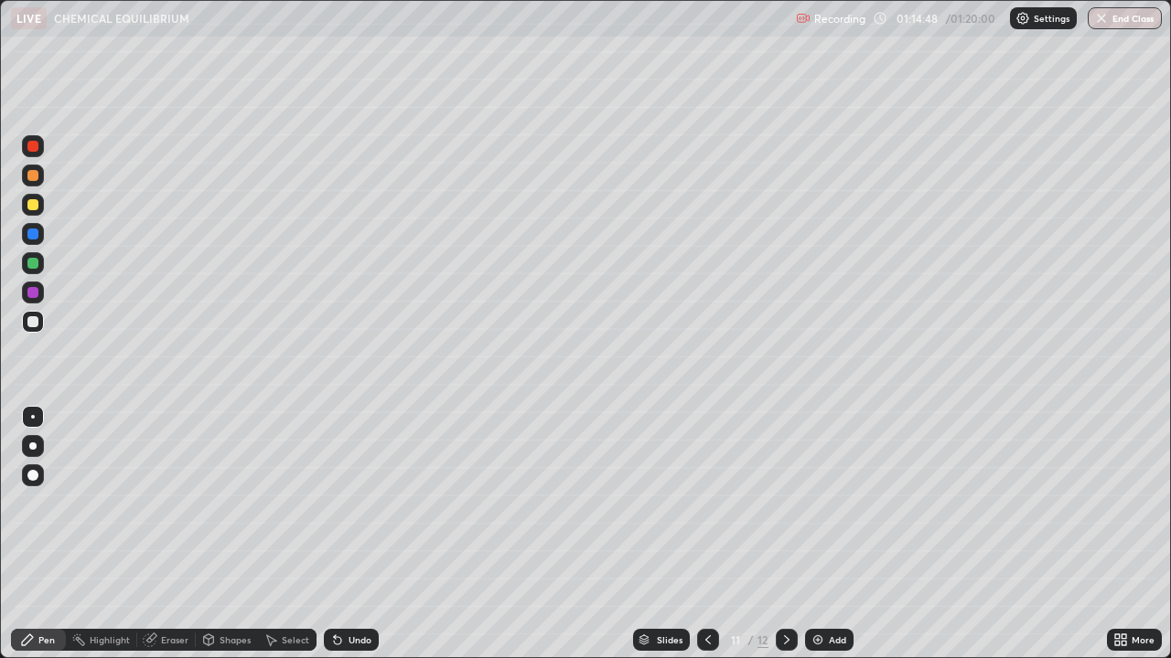
click at [348, 534] on div "Undo" at bounding box center [351, 640] width 55 height 22
click at [350, 534] on div "Undo" at bounding box center [351, 640] width 55 height 22
click at [32, 206] on div at bounding box center [32, 204] width 11 height 11
click at [1123, 534] on icon at bounding box center [1123, 643] width 5 height 5
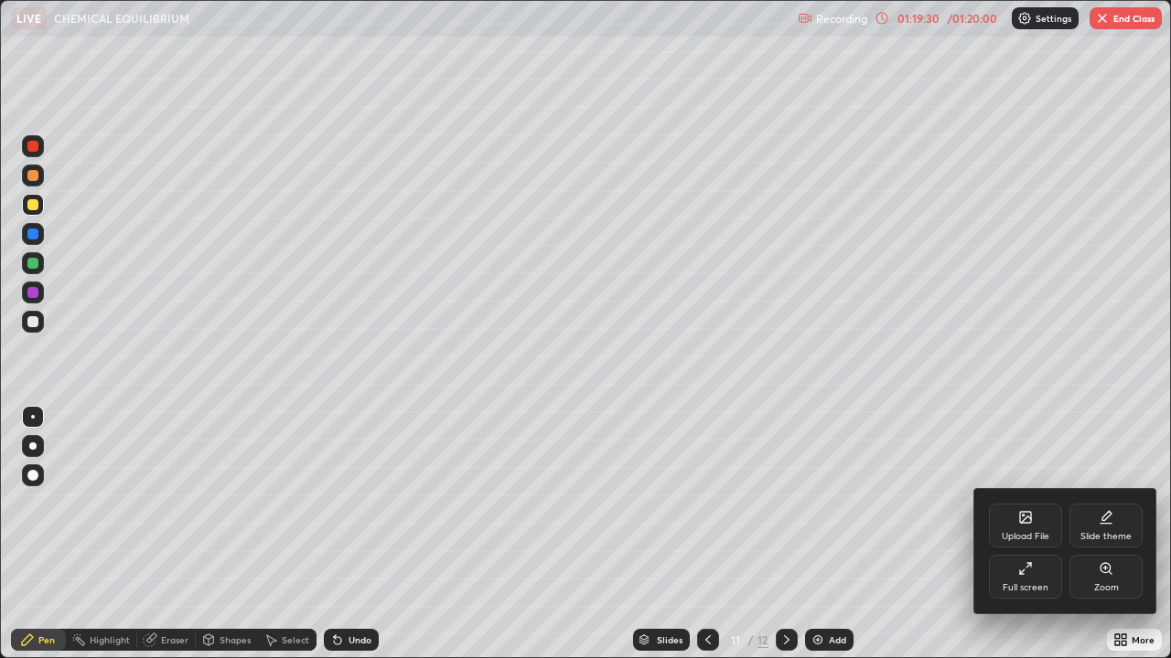
click at [1026, 534] on div "Full screen" at bounding box center [1025, 587] width 46 height 9
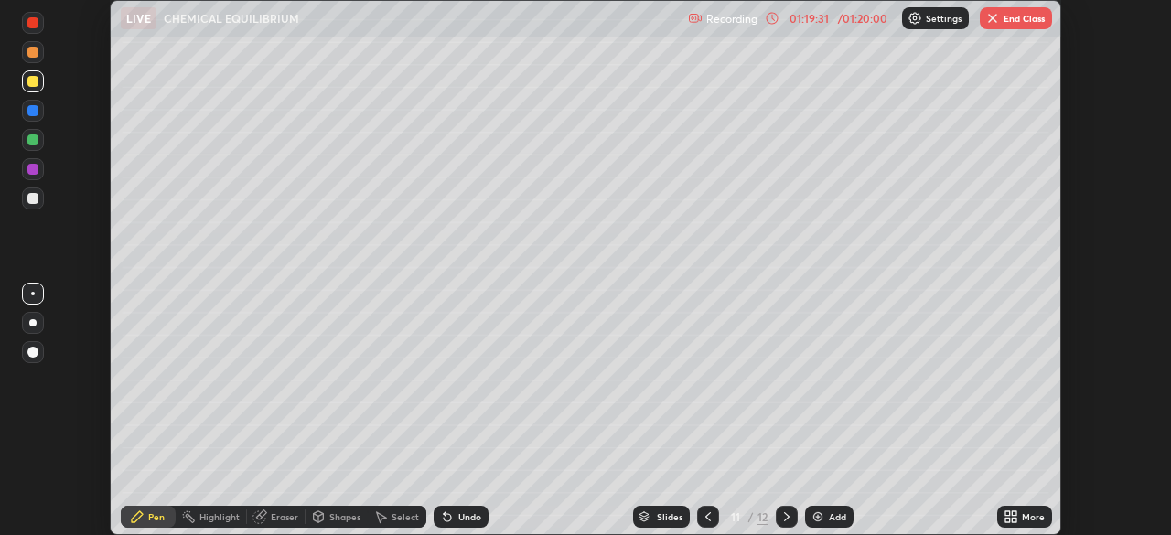
scroll to position [90920, 90285]
click at [1014, 19] on button "End Class" at bounding box center [1015, 18] width 72 height 22
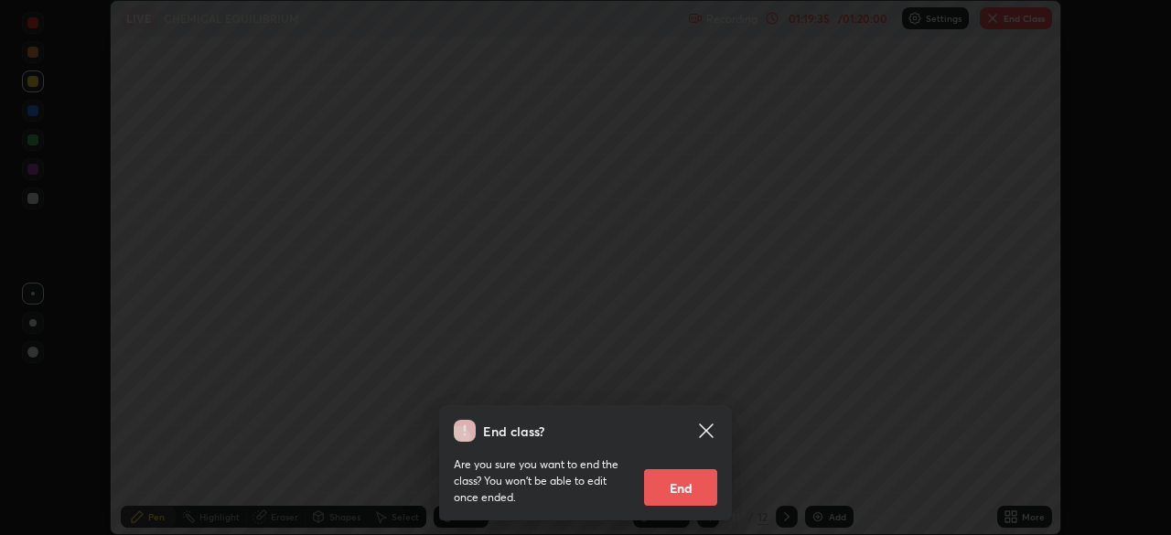
click at [695, 490] on button "End" at bounding box center [680, 487] width 73 height 37
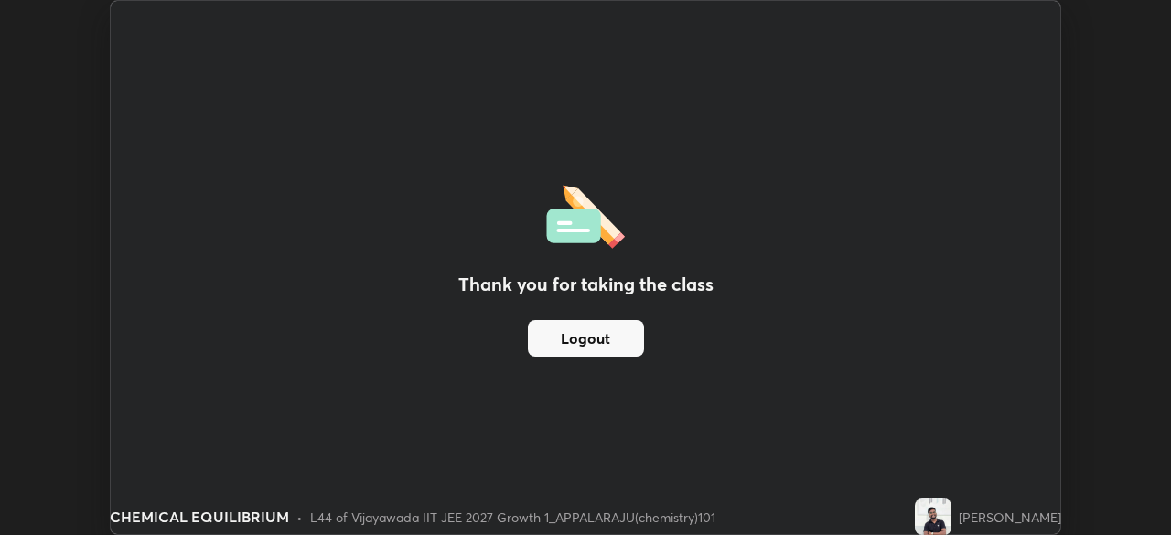
click at [695, 487] on div "Thank you for taking the class Logout" at bounding box center [585, 267] width 949 height 533
